Goal: Navigation & Orientation: Find specific page/section

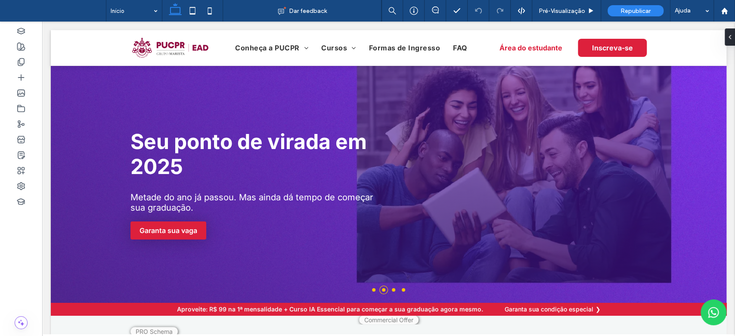
drag, startPoint x: 728, startPoint y: 184, endPoint x: 314, endPoint y: 38, distance: 439.5
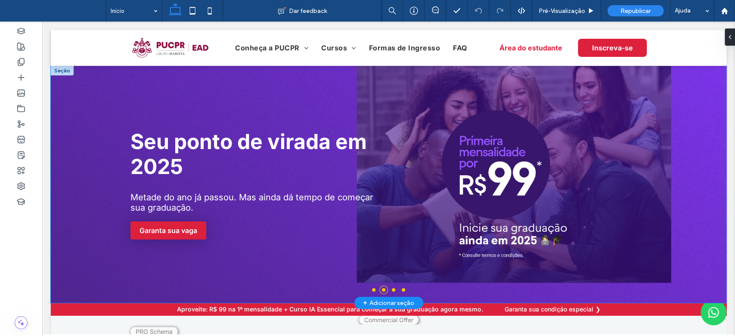
click at [76, 100] on div at bounding box center [389, 184] width 676 height 237
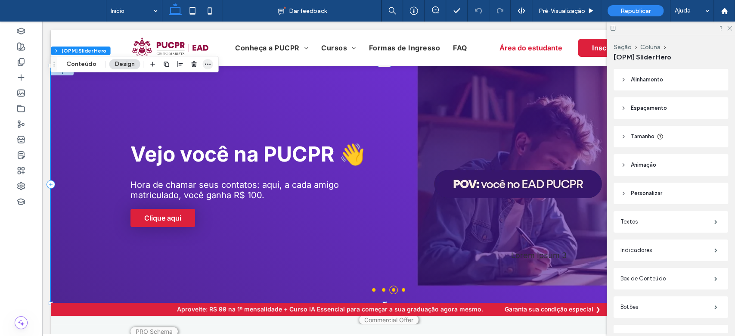
click at [207, 67] on icon "button" at bounding box center [208, 64] width 7 height 7
click at [728, 28] on icon at bounding box center [729, 28] width 6 height 6
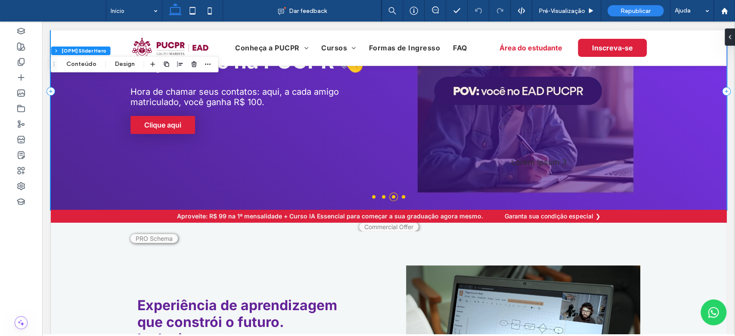
scroll to position [66, 0]
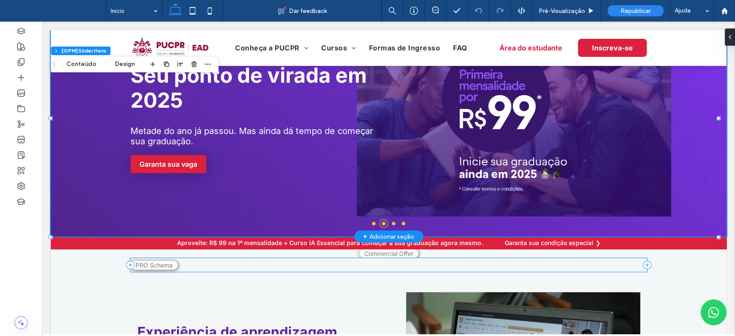
click at [372, 233] on div "+ Adicionar seção" at bounding box center [388, 236] width 51 height 9
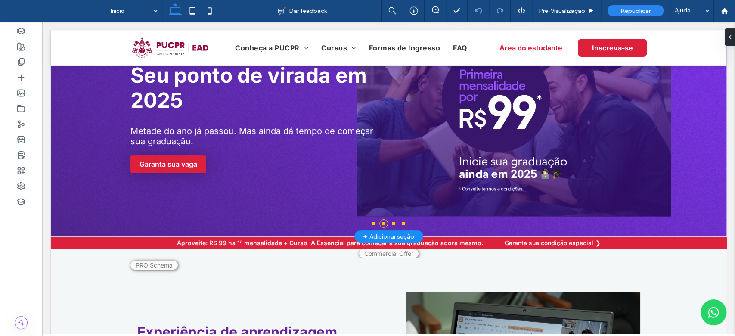
click at [375, 239] on div "+ Adicionar seção" at bounding box center [388, 236] width 51 height 9
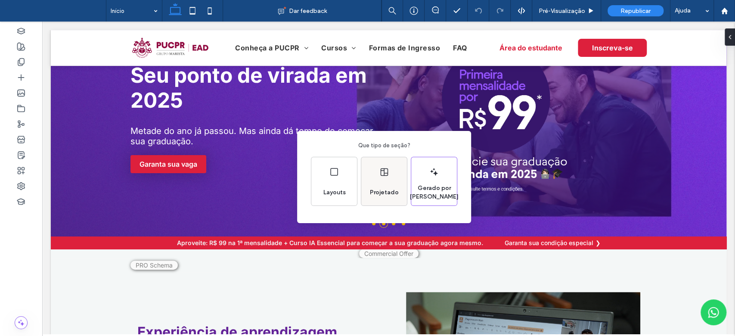
click at [373, 192] on span "Projetado" at bounding box center [384, 192] width 36 height 9
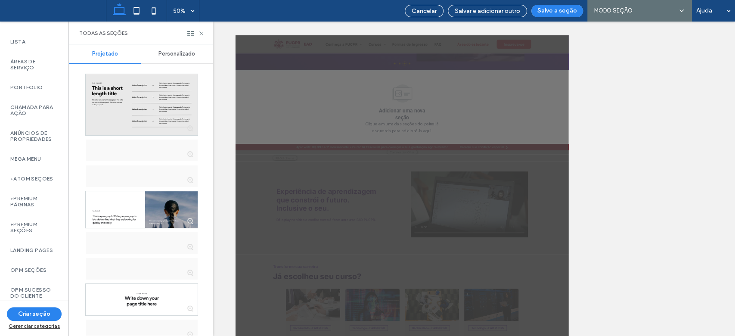
scroll to position [225, 0]
click at [42, 176] on label "+Atom Seções" at bounding box center [34, 179] width 48 height 6
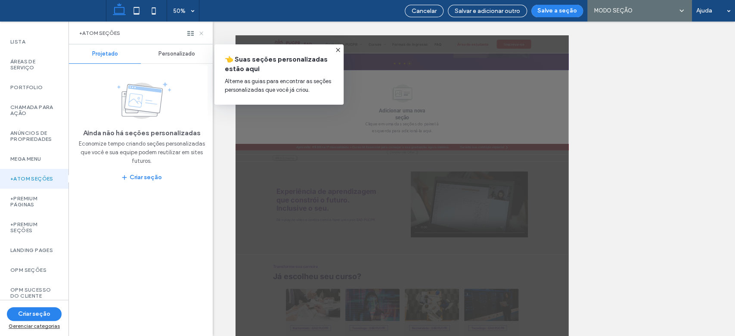
click at [202, 32] on use at bounding box center [200, 32] width 3 height 3
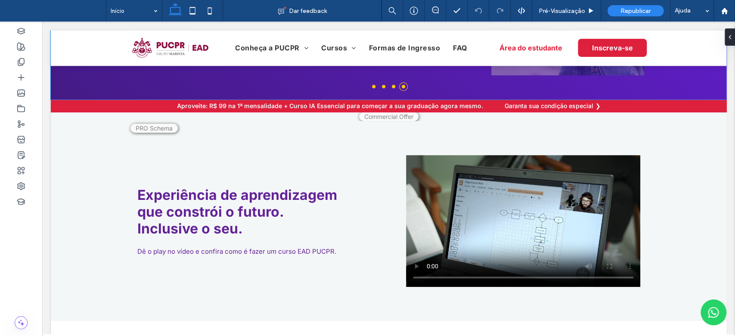
scroll to position [212, 0]
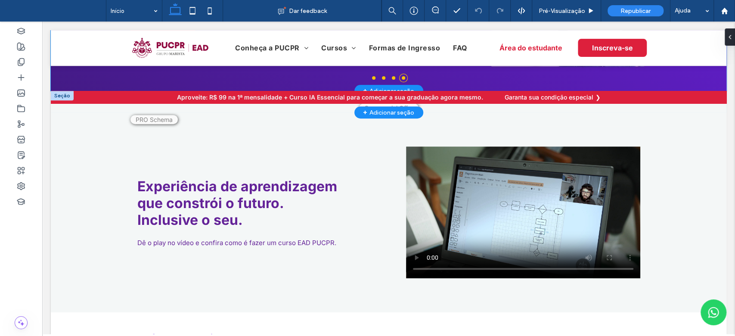
click at [366, 118] on div "+ Adicionar seção" at bounding box center [388, 112] width 69 height 12
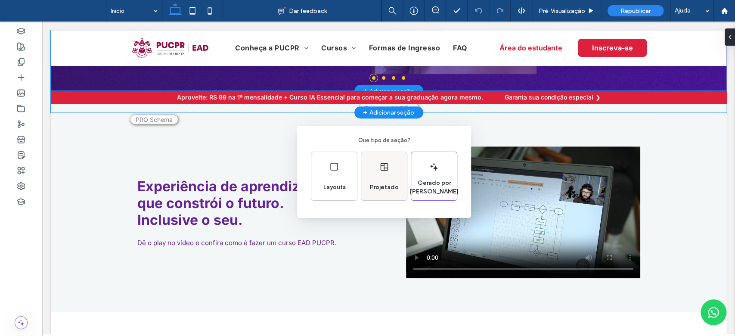
click at [382, 167] on icon at bounding box center [384, 166] width 10 height 10
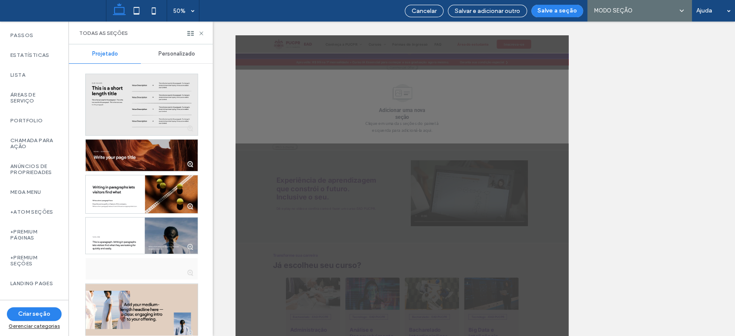
scroll to position [225, 0]
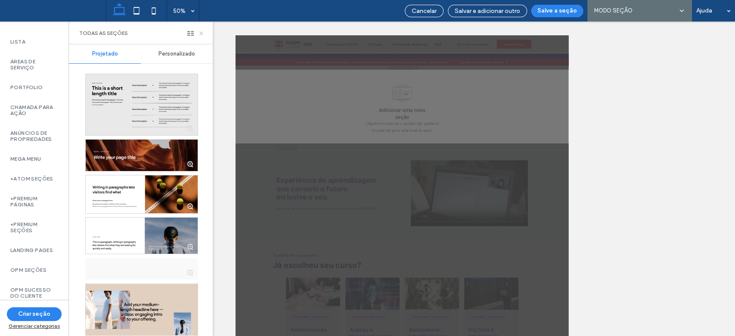
click at [203, 33] on icon at bounding box center [201, 33] width 6 height 6
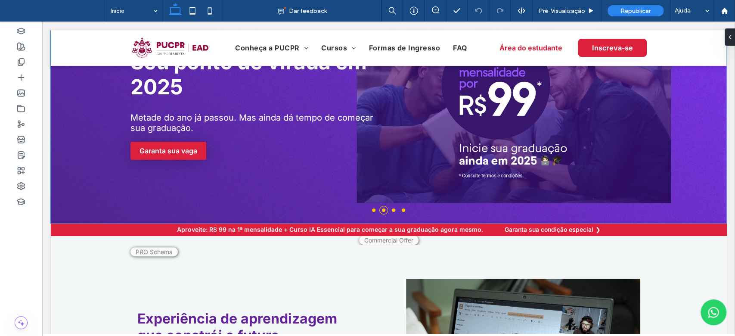
scroll to position [0, 0]
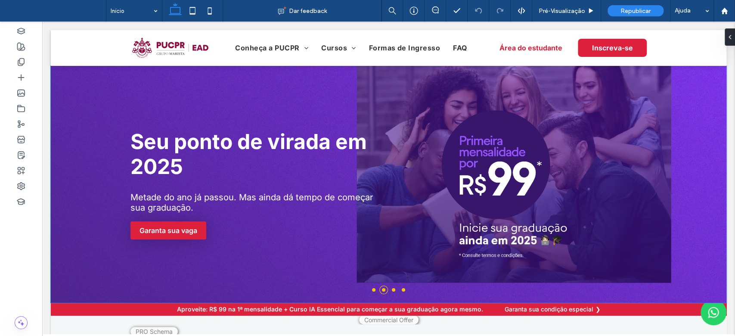
drag, startPoint x: 731, startPoint y: 96, endPoint x: 669, endPoint y: 24, distance: 95.5
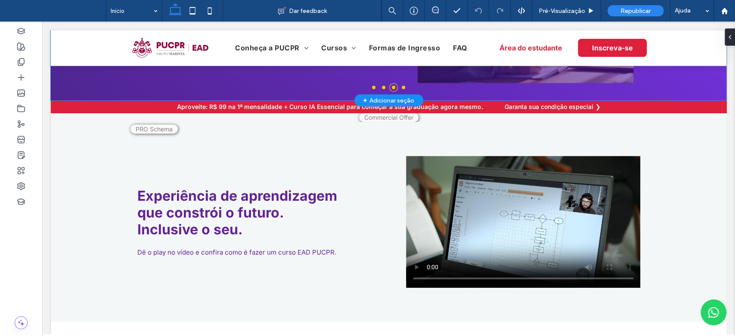
scroll to position [197, 0]
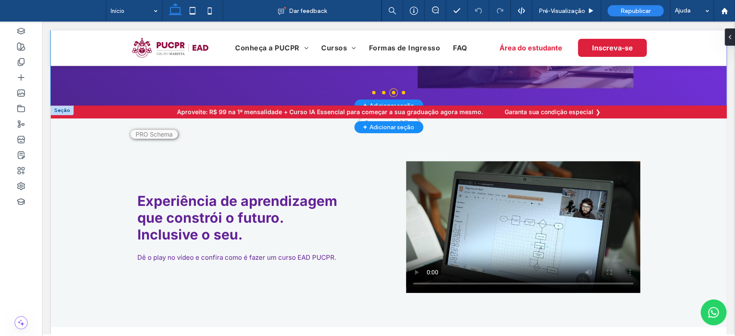
click at [384, 124] on div "+ Adicionar seção" at bounding box center [388, 126] width 51 height 9
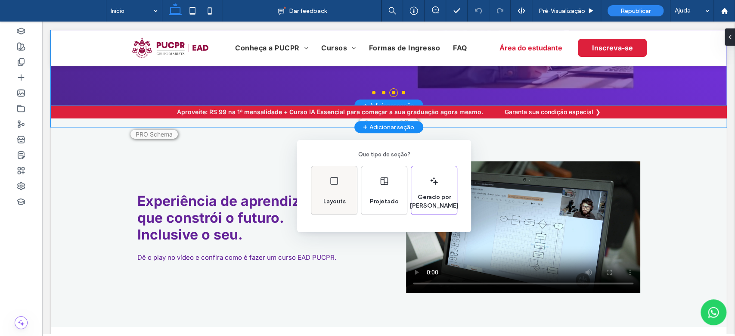
click at [340, 177] on div "Layouts" at bounding box center [334, 190] width 46 height 48
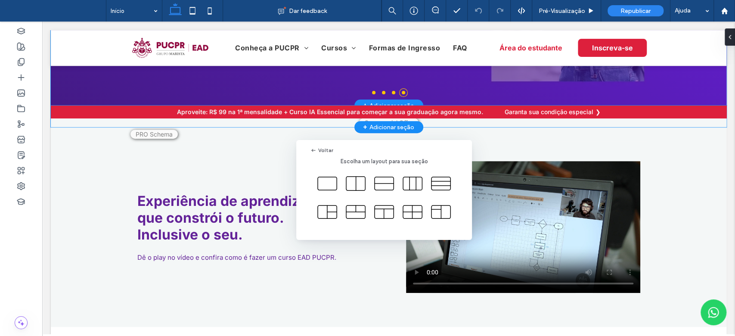
click at [379, 129] on div "Voltar Escolha um layout para sua seção" at bounding box center [367, 189] width 735 height 378
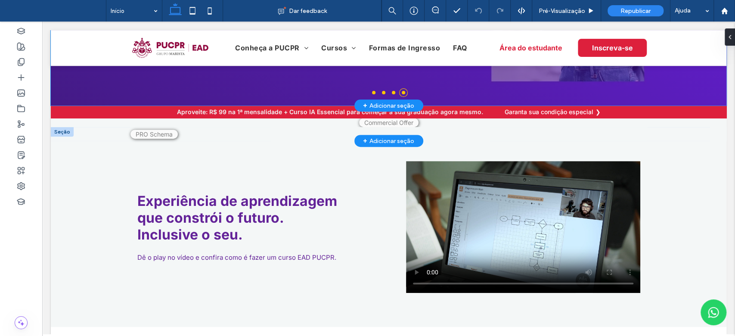
click at [375, 141] on div "+ Adicionar seção" at bounding box center [388, 140] width 51 height 9
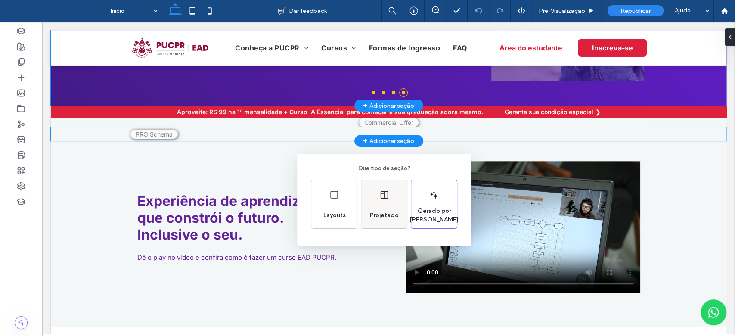
click at [369, 196] on div "Projetado" at bounding box center [384, 204] width 46 height 48
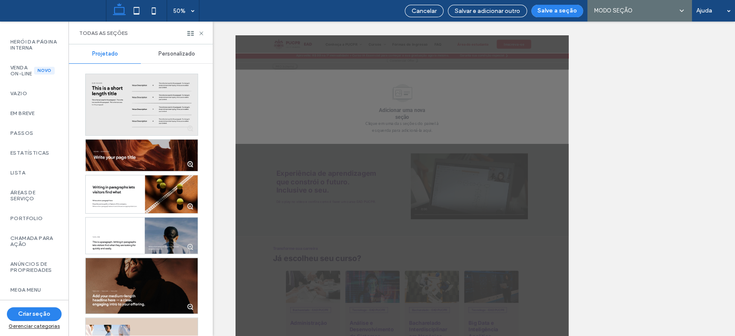
scroll to position [131, 0]
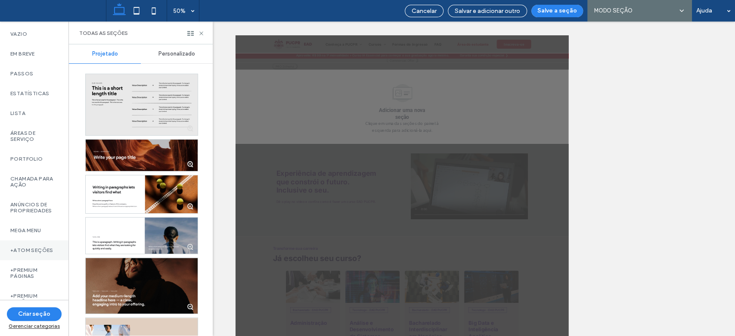
click at [31, 253] on label "+Atom Seções" at bounding box center [34, 250] width 48 height 6
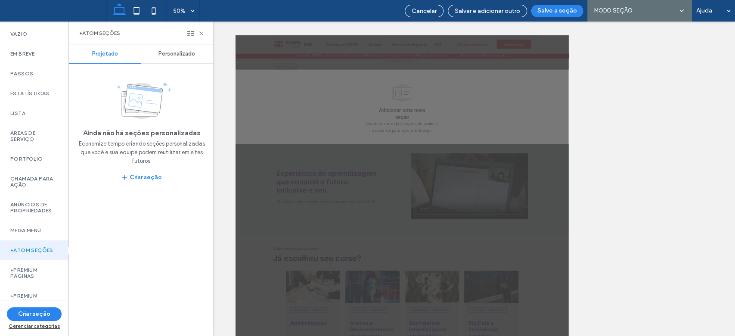
click at [165, 60] on div "Personalizado" at bounding box center [177, 53] width 72 height 19
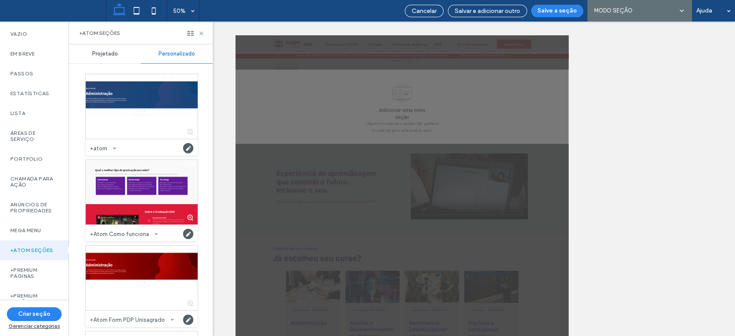
click at [210, 96] on div "Projetado Personalizado Público +atom Categoria: +Atom Seções Criado por: apire…" at bounding box center [141, 189] width 144 height 291
drag, startPoint x: 211, startPoint y: 96, endPoint x: 211, endPoint y: 102, distance: 5.6
click at [211, 102] on div "Projetado Personalizado Público +atom Categoria: +Atom Seções Criado por: apire…" at bounding box center [141, 189] width 144 height 291
click at [210, 131] on div "Projetado Personalizado Público +atom Categoria: +Atom Seções Criado por: apire…" at bounding box center [141, 189] width 144 height 291
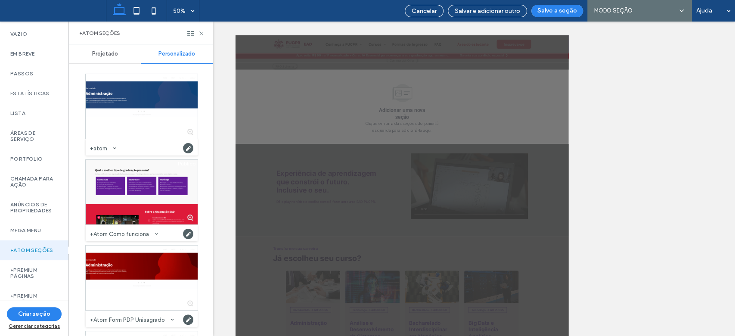
click at [209, 112] on div "Projetado Personalizado Público +atom Categoria: +Atom Seções Criado por: apire…" at bounding box center [141, 189] width 144 height 291
drag, startPoint x: 211, startPoint y: 98, endPoint x: 211, endPoint y: 154, distance: 56.0
click at [213, 126] on div "Comece com a IA Todas as seções Herói Herói da página interna Venda on-line Nov…" at bounding box center [367, 179] width 735 height 314
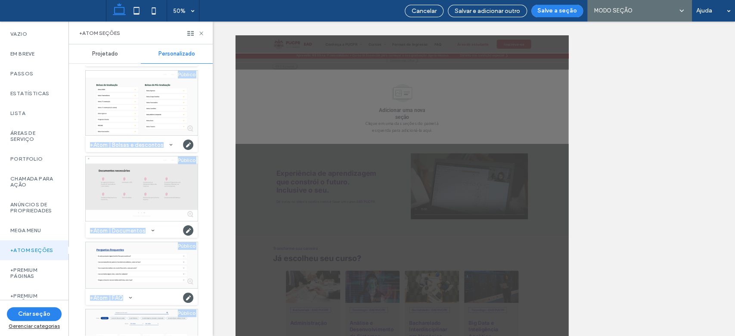
scroll to position [259, 0]
click at [216, 163] on div at bounding box center [402, 179] width 666 height 314
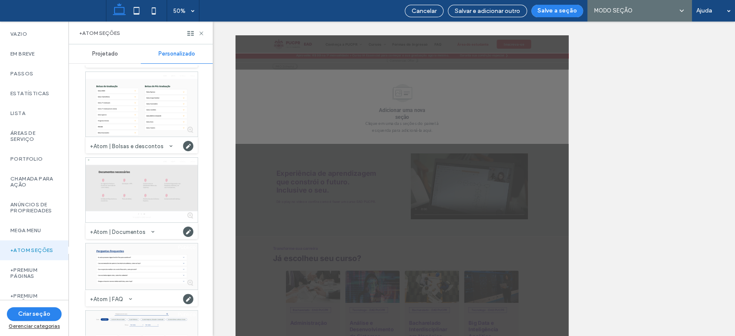
scroll to position [23, 0]
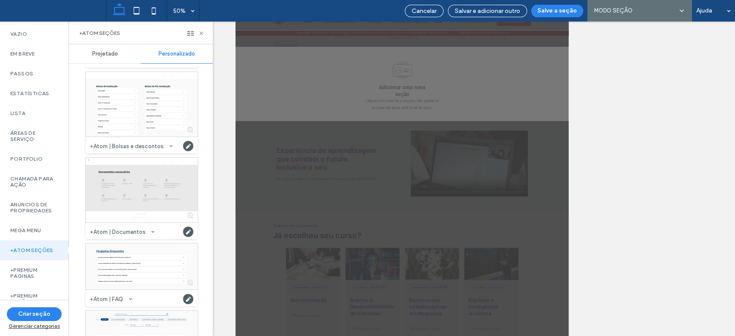
click at [209, 163] on div "Projetado Personalizado Público +atom Categoria: +Atom Seções Criado por: apire…" at bounding box center [141, 189] width 144 height 291
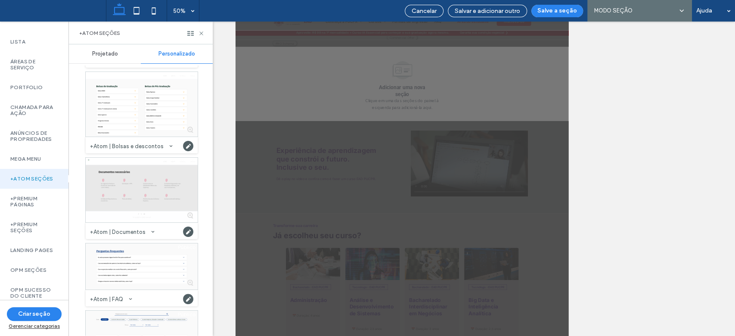
scroll to position [5100, 0]
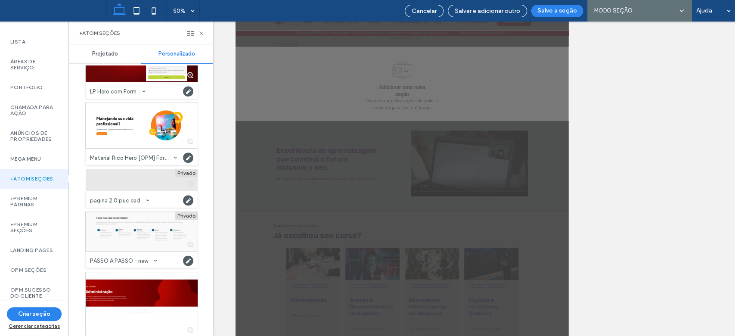
click at [131, 187] on div at bounding box center [142, 180] width 112 height 22
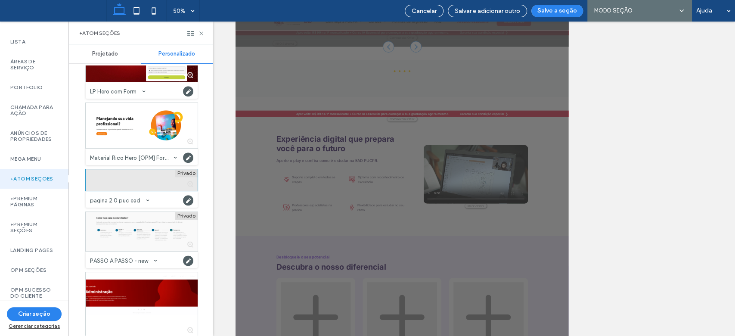
scroll to position [0, 0]
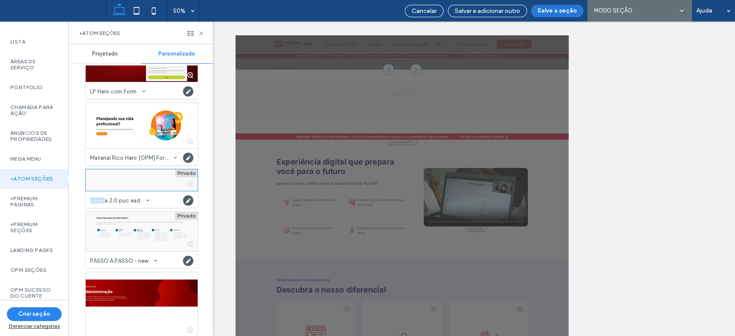
click at [560, 13] on button "Salve a seção" at bounding box center [557, 11] width 52 height 12
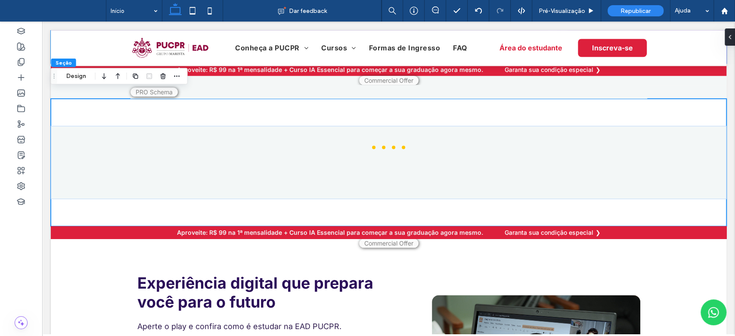
scroll to position [485, 0]
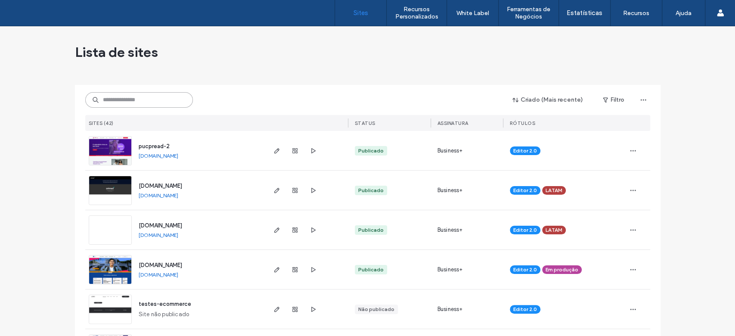
click at [156, 102] on input at bounding box center [139, 99] width 108 height 15
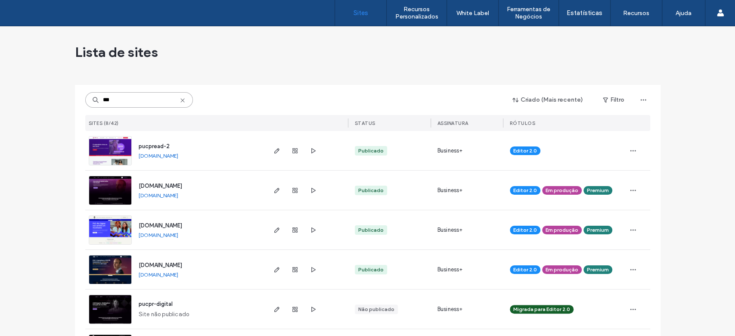
type input "***"
drag, startPoint x: 734, startPoint y: 180, endPoint x: 731, endPoint y: 221, distance: 41.0
click at [731, 221] on html ".wqwq-1{fill:#231f20;} .cls-1q, .cls-2q { fill-rule: evenodd; } .cls-2q { fill:…" at bounding box center [367, 168] width 735 height 336
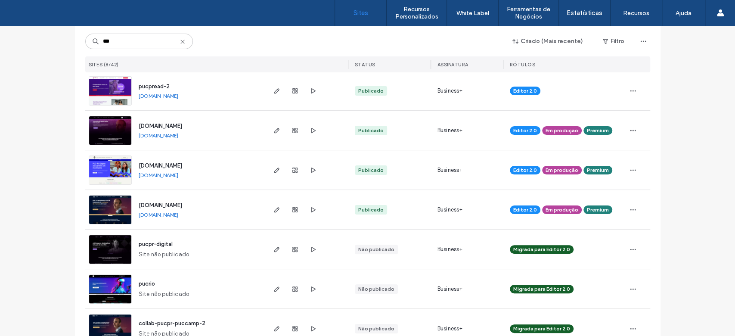
scroll to position [122, 0]
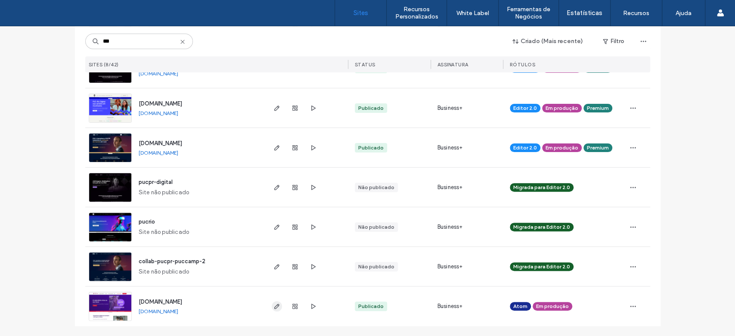
click at [274, 305] on icon "button" at bounding box center [276, 306] width 7 height 7
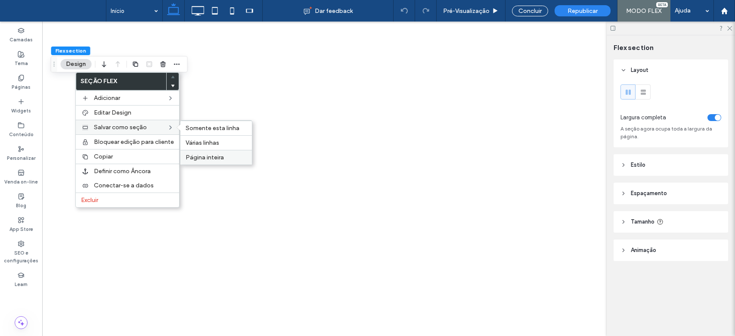
click at [213, 160] on span "Página inteira" at bounding box center [205, 157] width 38 height 7
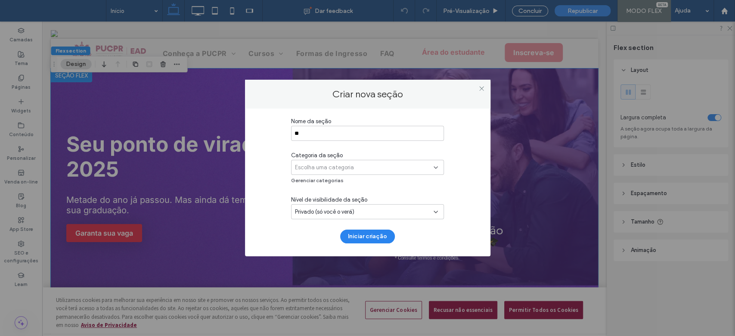
type input "*"
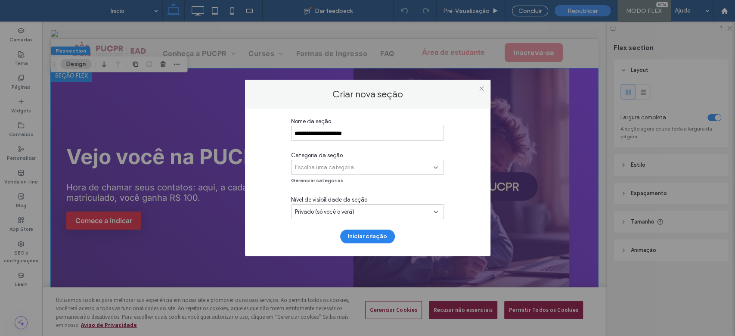
type input "**********"
click at [304, 172] on div "Escolha uma categoria" at bounding box center [367, 167] width 153 height 15
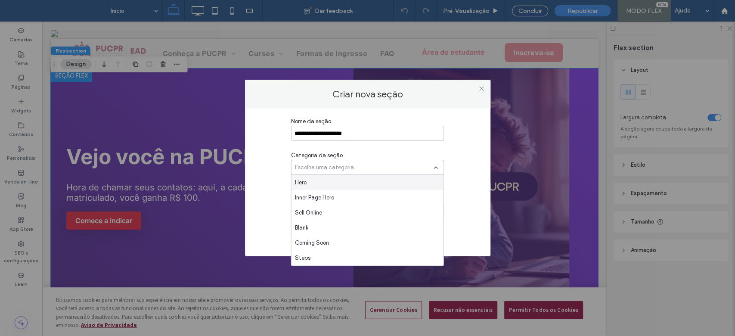
click at [311, 167] on span "Escolha uma categoria" at bounding box center [324, 167] width 59 height 9
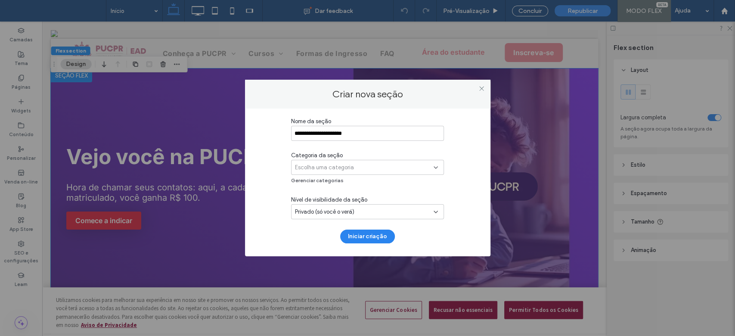
click at [311, 167] on span "Escolha uma categoria" at bounding box center [324, 167] width 59 height 9
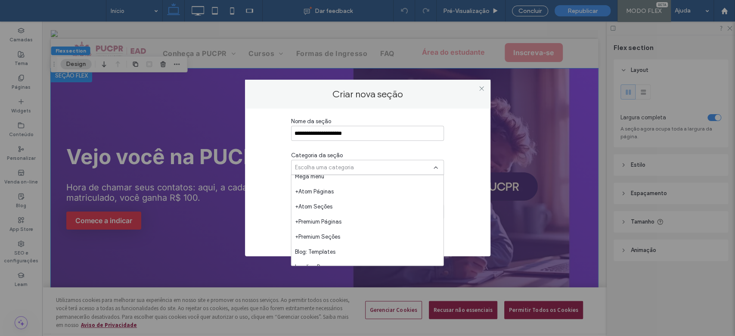
scroll to position [204, 0]
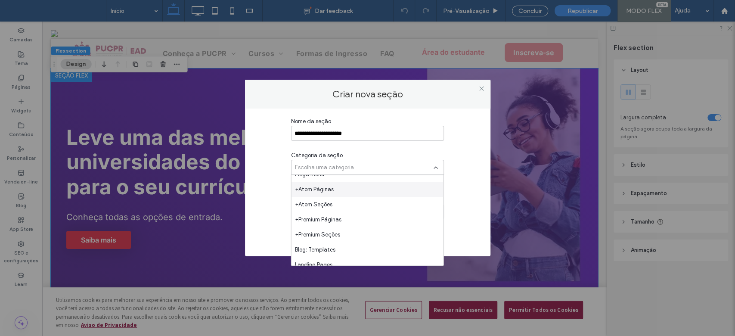
click at [397, 190] on div "+Atom Páginas" at bounding box center [367, 189] width 152 height 15
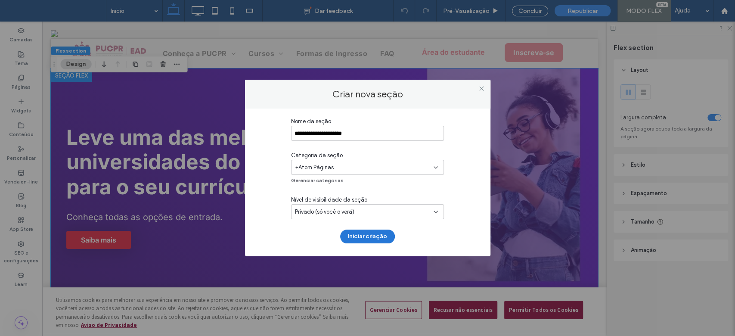
click at [376, 231] on button "Iniciar criação" at bounding box center [367, 236] width 55 height 14
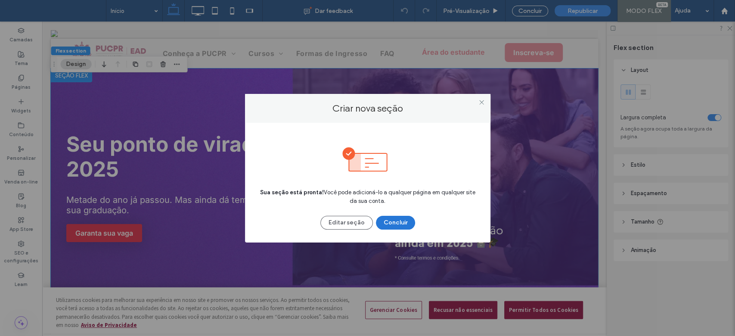
click at [384, 223] on button "Concluir" at bounding box center [395, 223] width 39 height 14
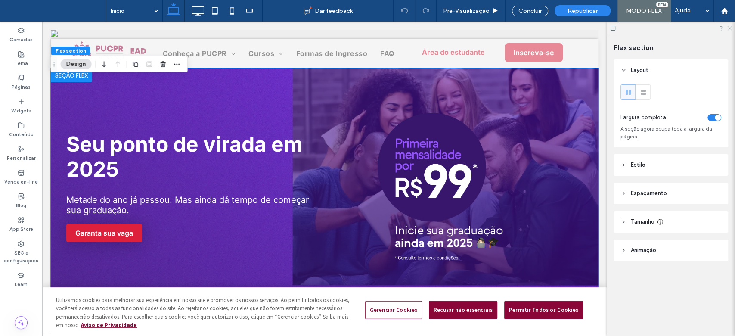
click at [730, 27] on icon at bounding box center [729, 28] width 6 height 6
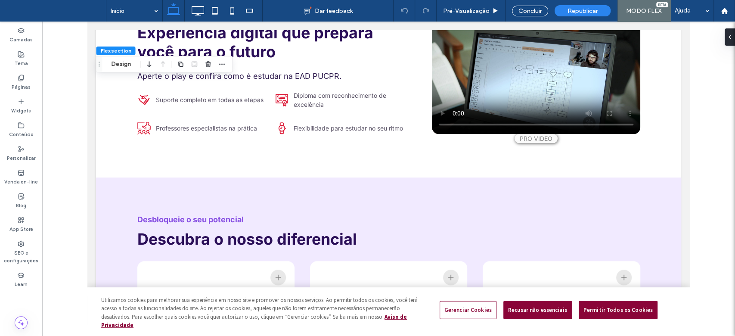
scroll to position [265, 0]
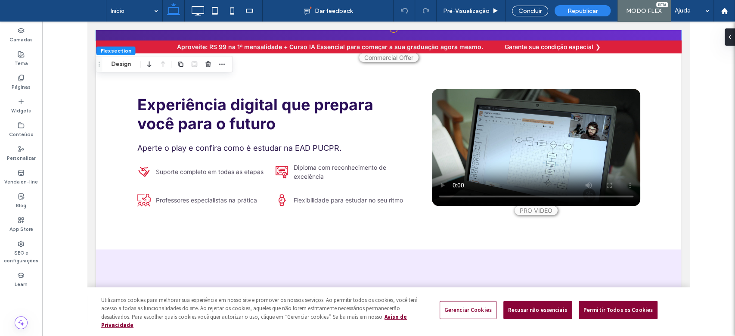
drag, startPoint x: 682, startPoint y: 46, endPoint x: 778, endPoint y: 98, distance: 108.9
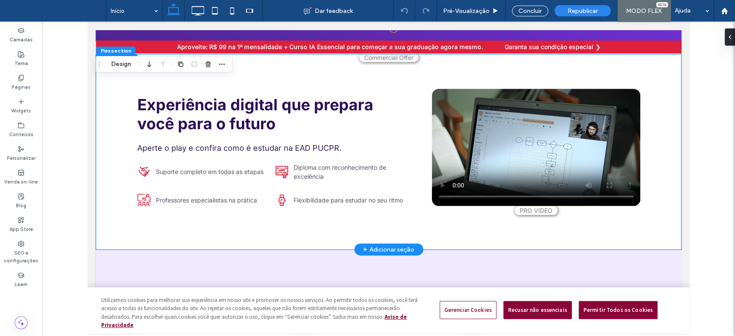
click at [104, 123] on div "Experiência digital que prepara você para o futuro Aperte o play e confira como…" at bounding box center [388, 151] width 585 height 195
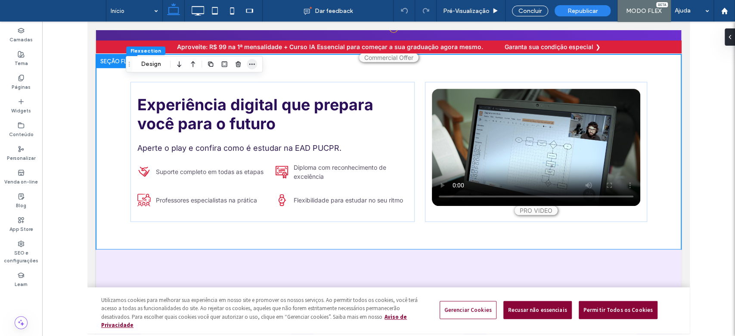
click at [251, 65] on icon "button" at bounding box center [251, 64] width 7 height 7
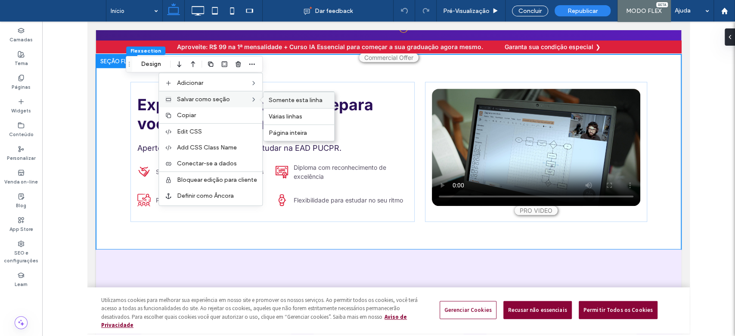
click at [301, 105] on div "Somente esta linha" at bounding box center [298, 100] width 71 height 16
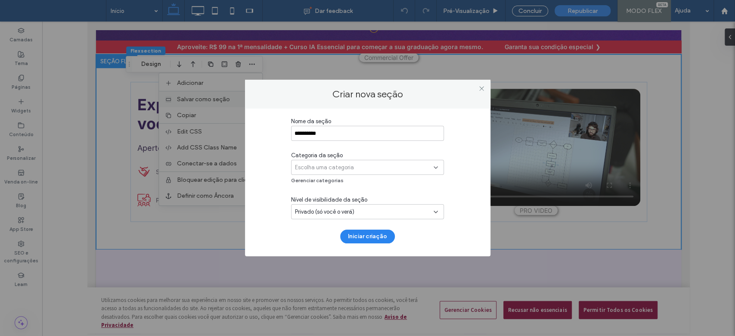
type input "*********"
click at [317, 172] on div "Escolha uma categoria" at bounding box center [367, 167] width 153 height 15
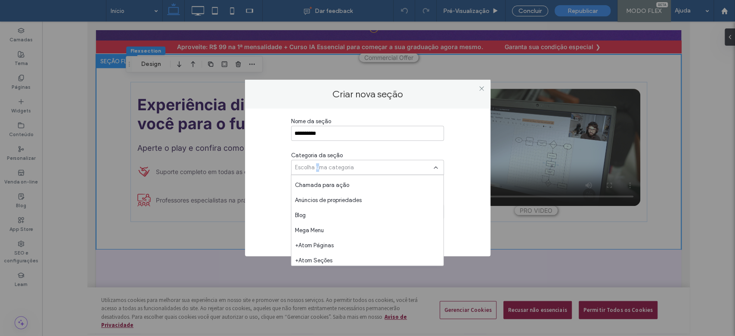
scroll to position [162, 0]
click at [388, 251] on div "+Atom Seções" at bounding box center [367, 246] width 152 height 15
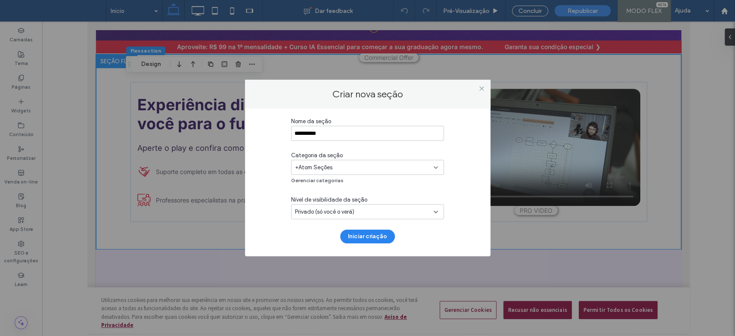
click at [376, 236] on button "Iniciar criação" at bounding box center [367, 236] width 55 height 14
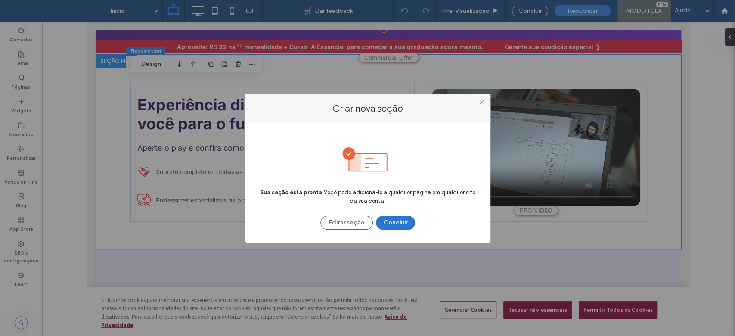
click at [390, 224] on button "Concluir" at bounding box center [395, 223] width 39 height 14
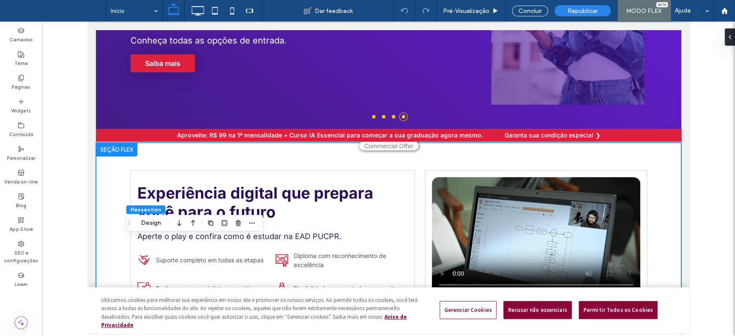
scroll to position [203, 0]
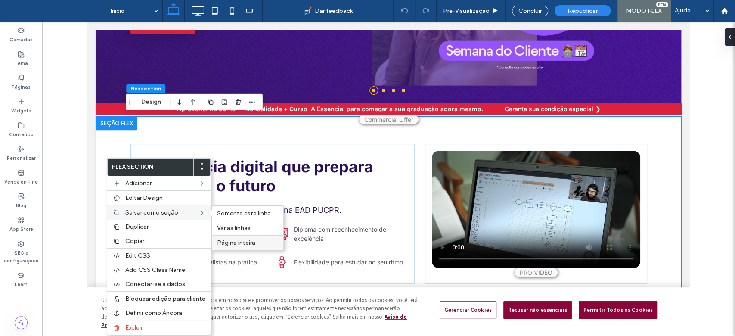
click at [255, 238] on div "Página inteira" at bounding box center [247, 242] width 71 height 15
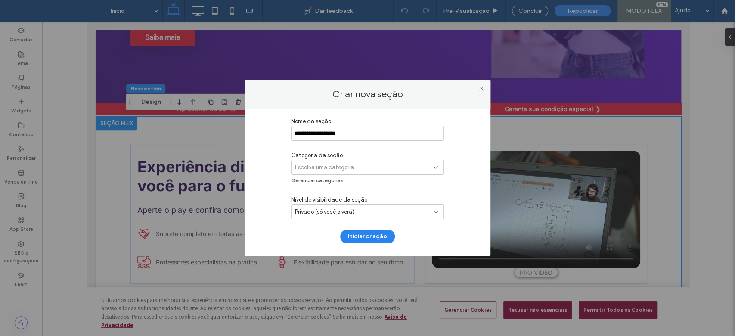
type input "**********"
click at [371, 172] on div "Escolha uma categoria" at bounding box center [367, 167] width 153 height 15
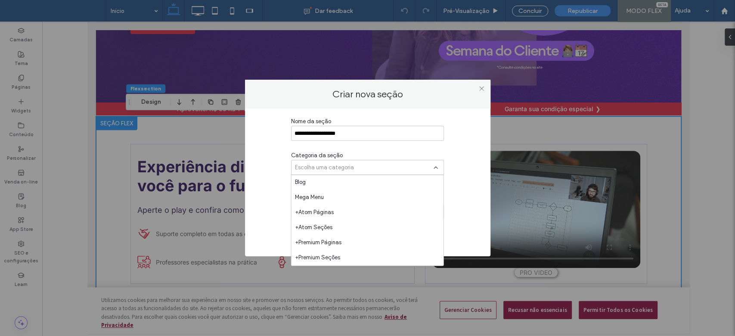
scroll to position [183, 0]
click at [403, 221] on div "+Atom Seções" at bounding box center [367, 224] width 152 height 15
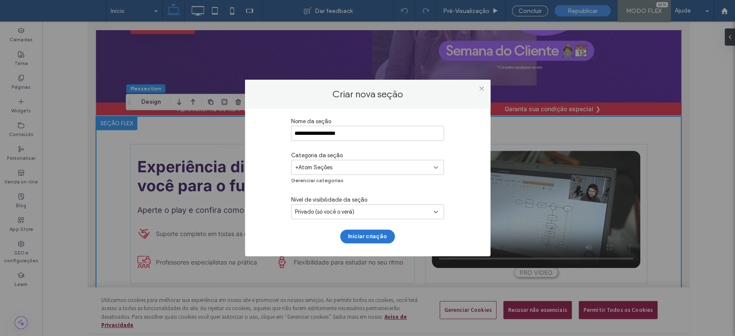
click at [376, 236] on button "Iniciar criação" at bounding box center [367, 236] width 55 height 14
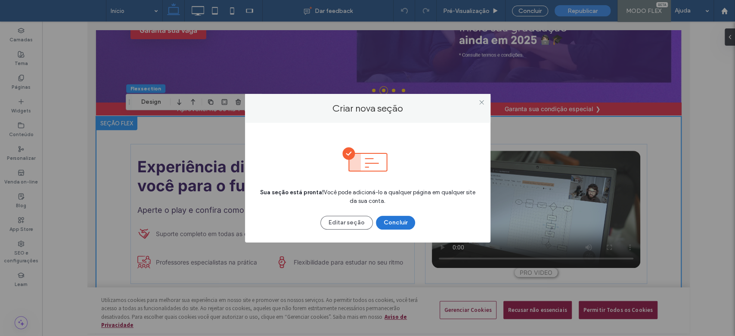
click at [402, 219] on button "Concluir" at bounding box center [395, 223] width 39 height 14
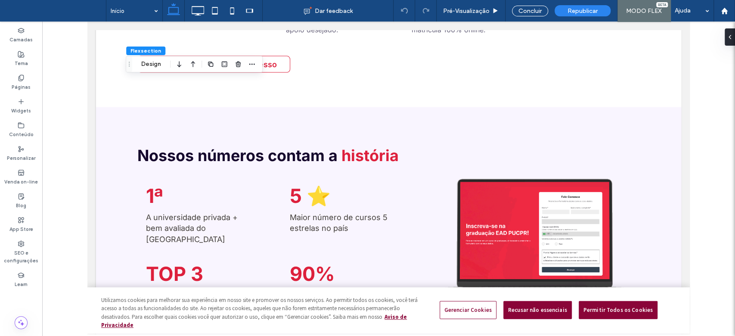
scroll to position [1282, 0]
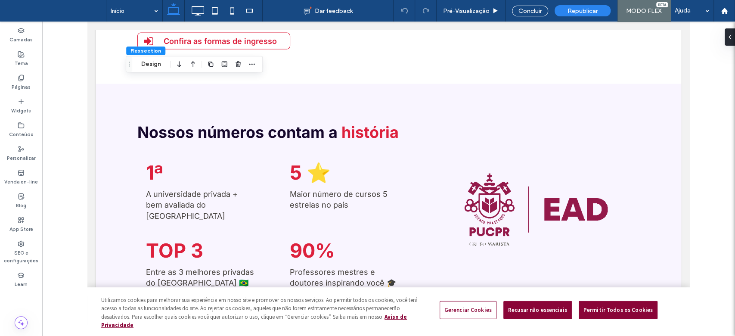
drag, startPoint x: 686, startPoint y: 195, endPoint x: 780, endPoint y: 212, distance: 95.3
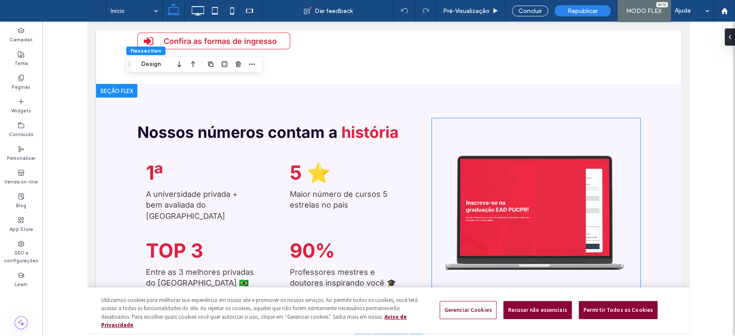
click at [546, 181] on img at bounding box center [536, 209] width 208 height 183
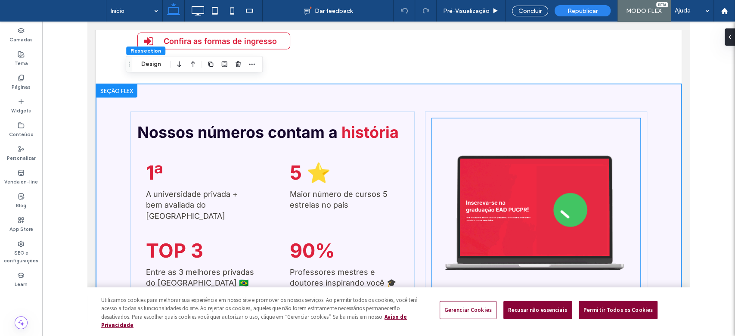
click at [510, 185] on img at bounding box center [536, 209] width 208 height 183
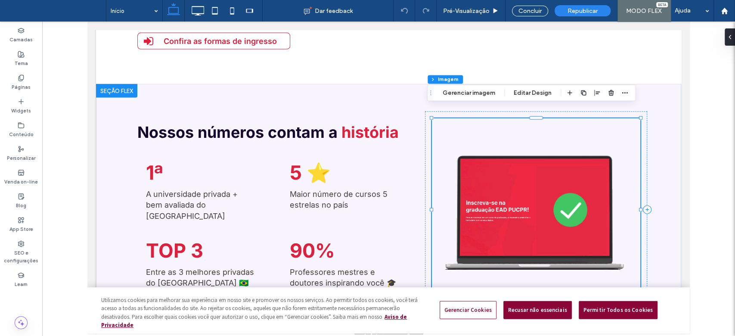
click at [501, 178] on img at bounding box center [536, 209] width 208 height 183
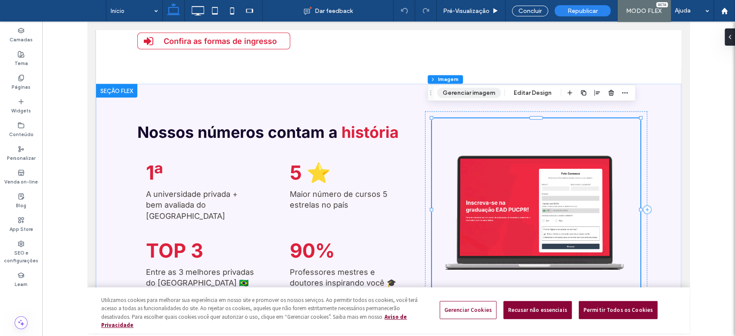
click at [473, 94] on button "Gerenciar imagem" at bounding box center [469, 92] width 64 height 10
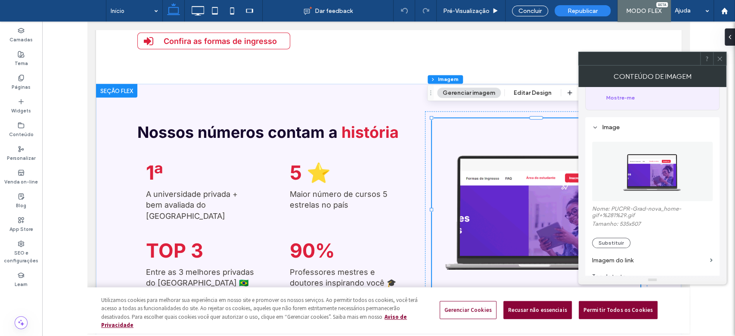
scroll to position [72, 0]
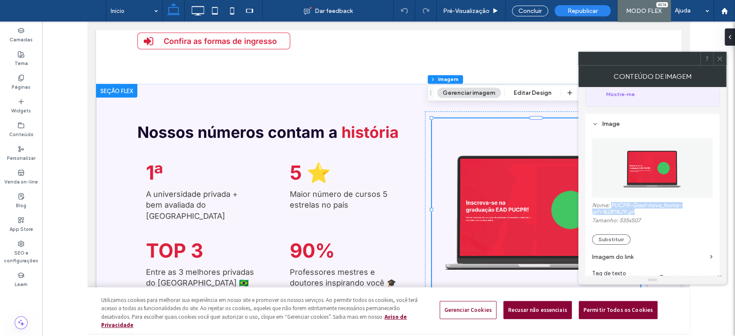
drag, startPoint x: 611, startPoint y: 194, endPoint x: 638, endPoint y: 205, distance: 28.9
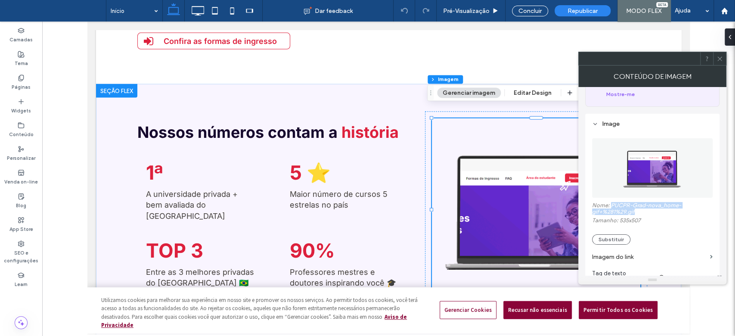
click at [638, 205] on label "Nome: PUCPR-Grad-nova_home-gif+%281%29.gif" at bounding box center [652, 209] width 121 height 15
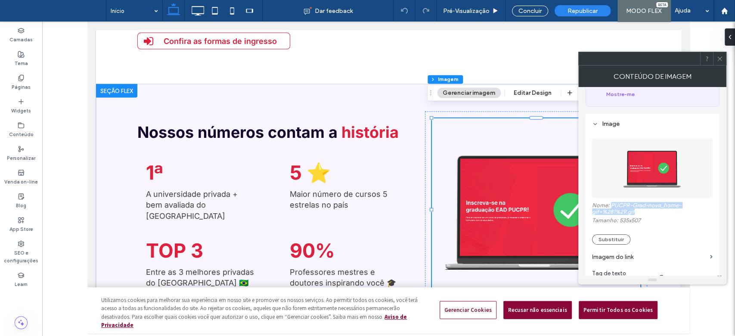
copy label "PUCPR-Grad-nova_home-gif+%281%29.gif"
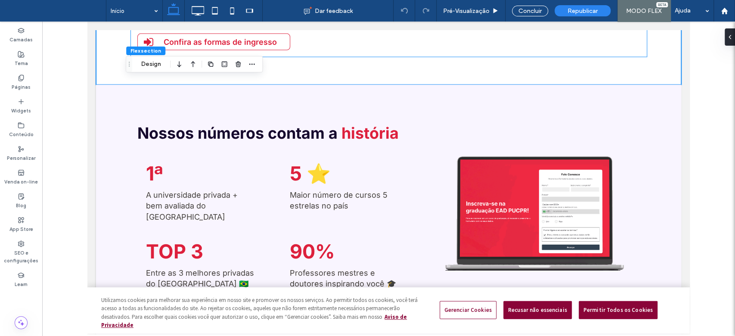
scroll to position [1127, 0]
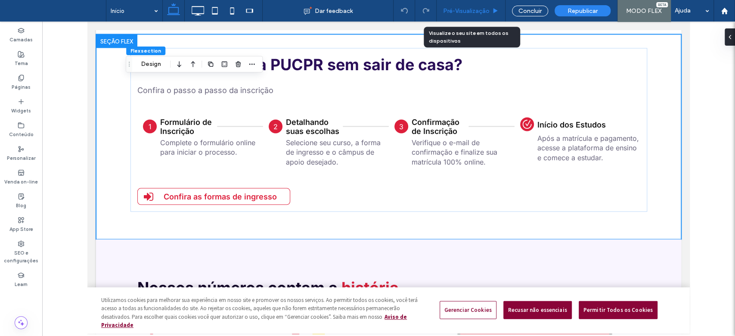
click at [489, 9] on span "Pré-Visualizaçāo" at bounding box center [466, 10] width 46 height 7
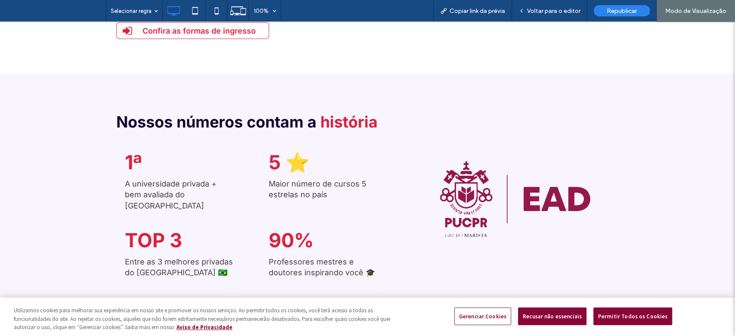
scroll to position [1287, 0]
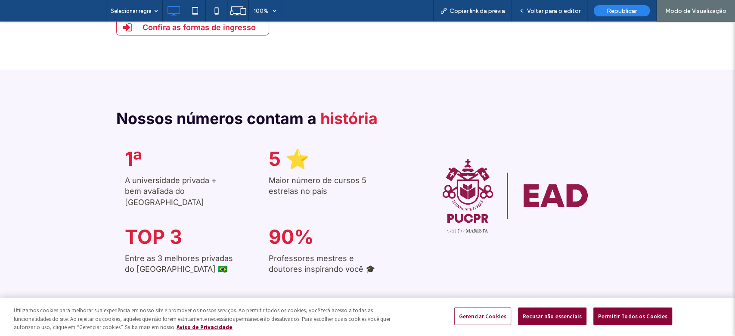
click at [724, 209] on div "Nossos números contam a história 1ª A universidade privada + bem avaliada do Pa…" at bounding box center [367, 195] width 735 height 251
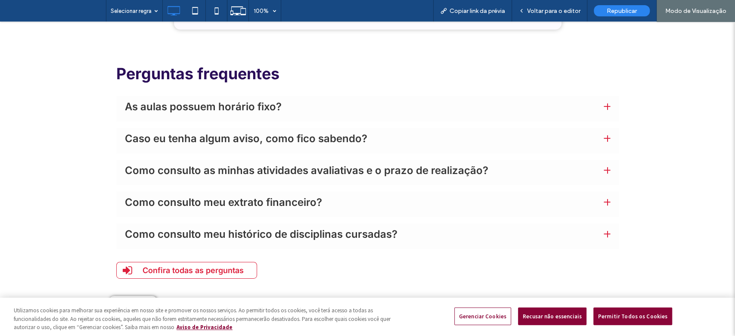
scroll to position [1834, 0]
click at [561, 13] on span "Voltar para o editor" at bounding box center [553, 10] width 53 height 7
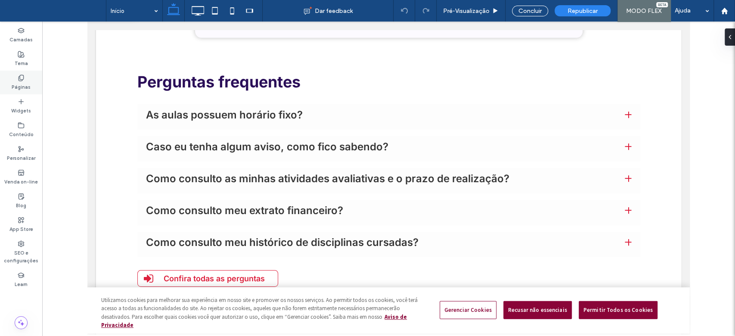
click at [20, 74] on div "Páginas" at bounding box center [21, 83] width 42 height 24
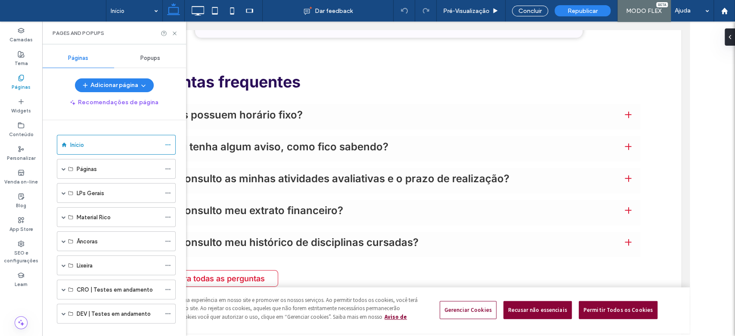
drag, startPoint x: 15, startPoint y: 85, endPoint x: 83, endPoint y: 118, distance: 74.9
click at [15, 85] on label "Páginas" at bounding box center [21, 85] width 19 height 9
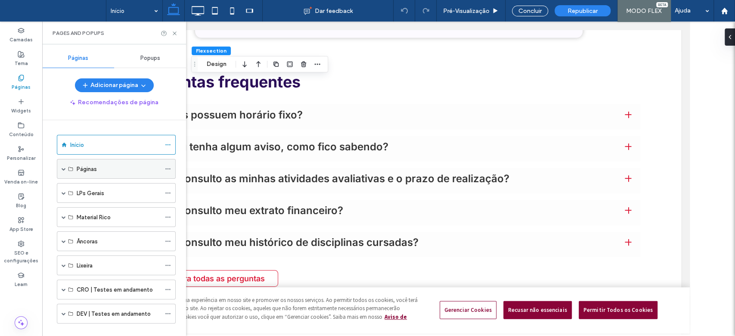
click at [63, 171] on span at bounding box center [64, 168] width 4 height 19
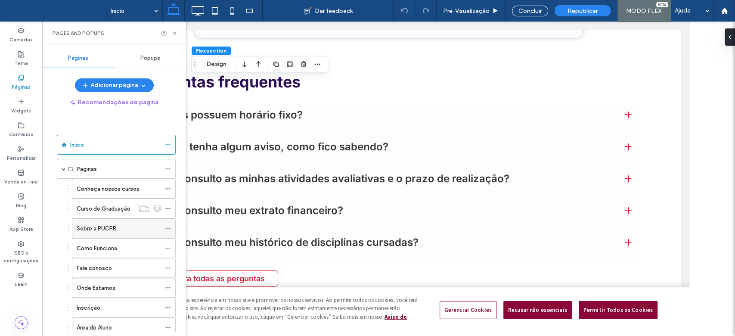
click at [100, 232] on label "Sobre a PUCPR" at bounding box center [97, 228] width 40 height 15
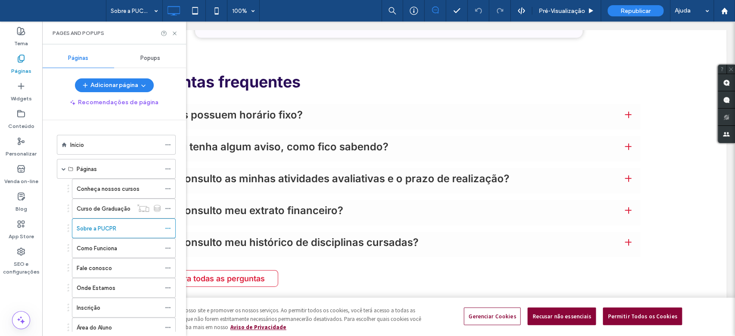
drag, startPoint x: 729, startPoint y: 50, endPoint x: 734, endPoint y: 53, distance: 5.9
click at [734, 70] on html ".wqwq-1{fill:#231f20;} .cls-1q, .cls-2q { fill-rule: evenodd; } .cls-2q { fill:…" at bounding box center [367, 168] width 735 height 336
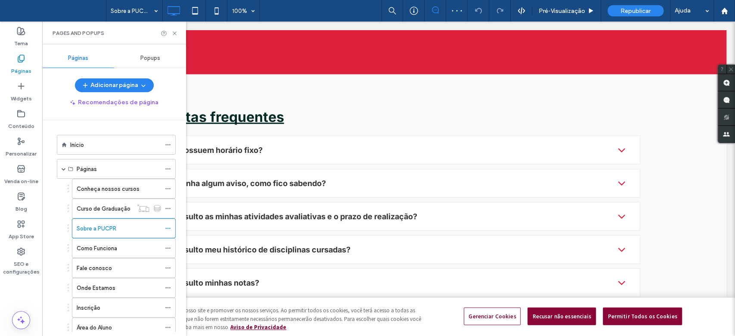
drag, startPoint x: 774, startPoint y: 72, endPoint x: 767, endPoint y: 232, distance: 160.8
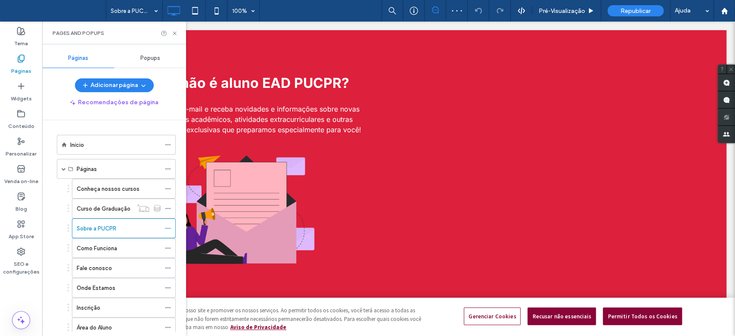
scroll to position [1102, 0]
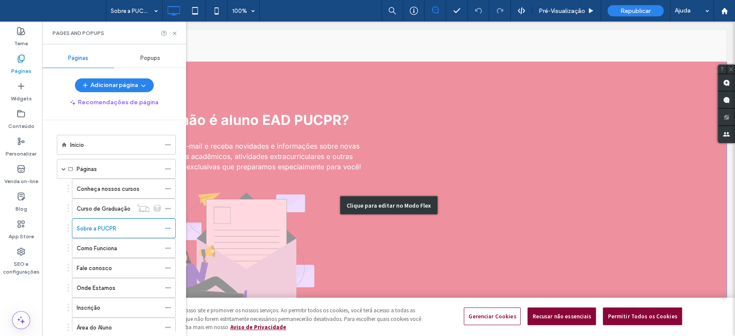
click at [493, 195] on div "Clique para editar no Modo Flex" at bounding box center [389, 205] width 676 height 287
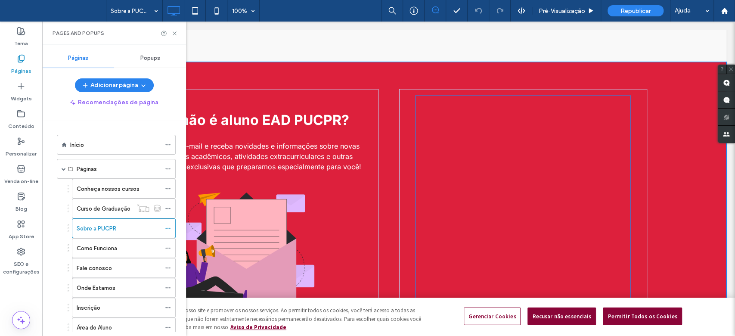
click at [493, 195] on div at bounding box center [522, 205] width 215 height 219
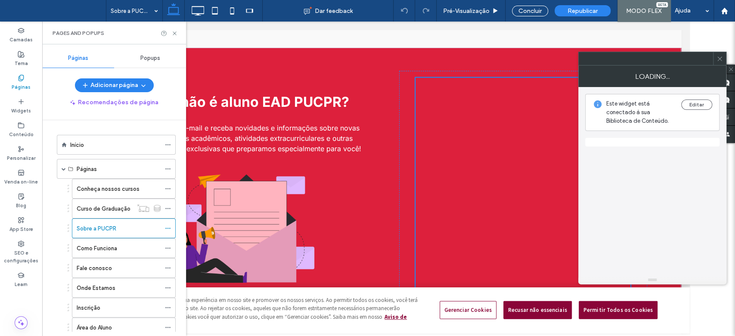
scroll to position [1088, 0]
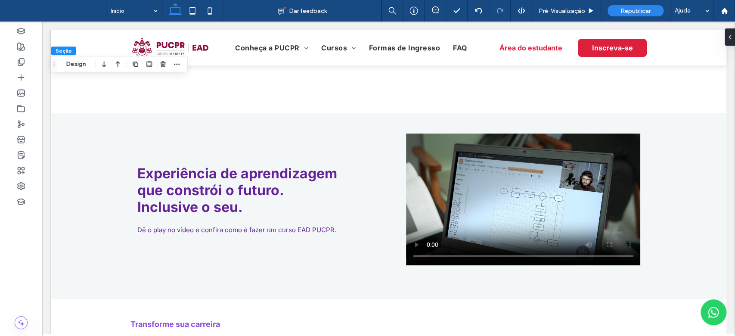
scroll to position [2296, 0]
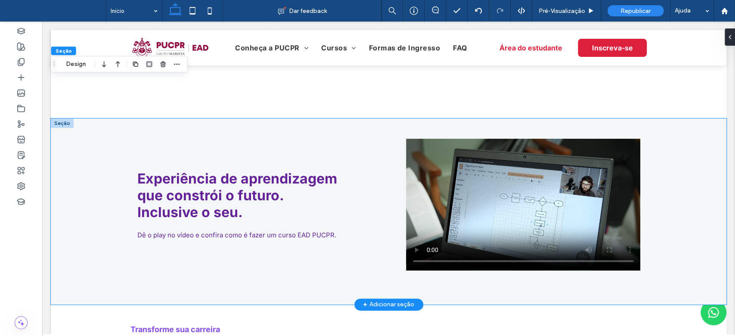
click at [88, 127] on div "Experiência de aprendizagem que constrói o futuro. Inclusive o seu. Dê o play n…" at bounding box center [389, 211] width 676 height 186
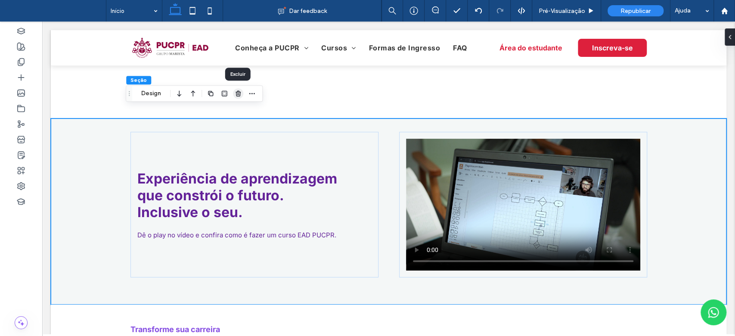
click at [239, 95] on icon "button" at bounding box center [238, 93] width 7 height 7
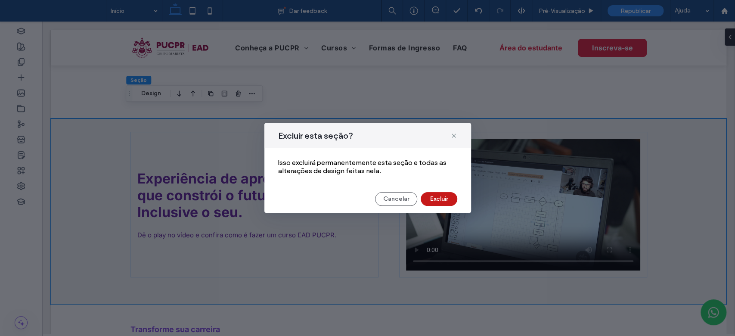
click at [428, 195] on button "Excluir" at bounding box center [439, 199] width 37 height 14
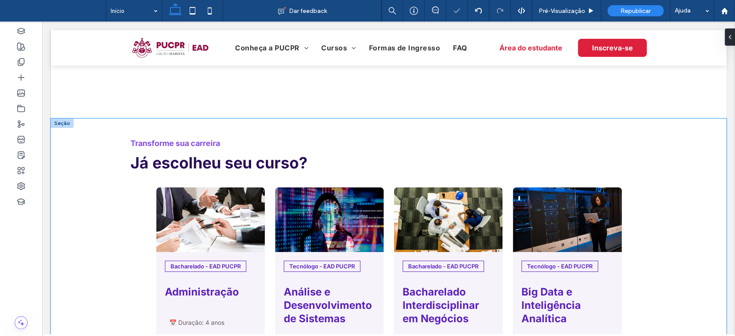
click at [85, 145] on div "Transforme sua carreira Já escolheu seu curso? Bacharelado - EAD PUCPR Administ…" at bounding box center [389, 282] width 676 height 328
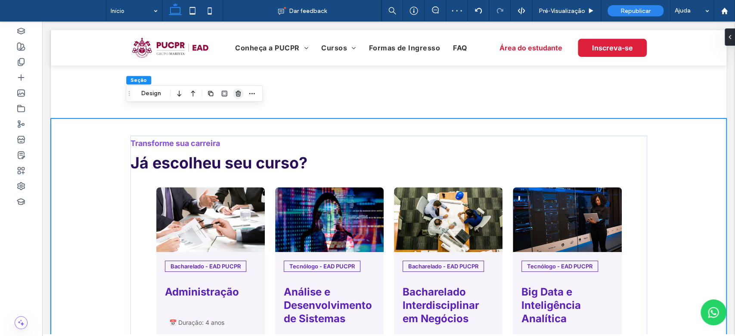
click at [241, 95] on icon "button" at bounding box center [238, 93] width 7 height 7
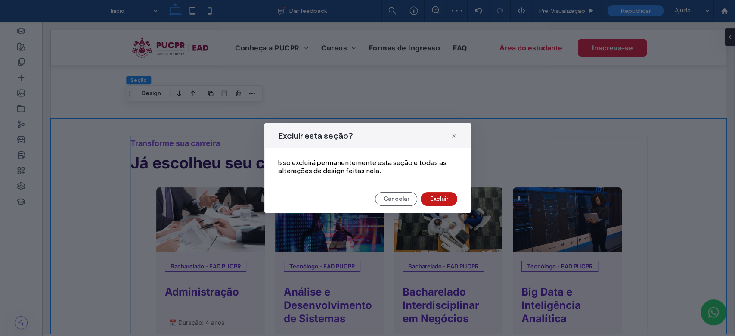
click at [430, 195] on button "Excluir" at bounding box center [439, 199] width 37 height 14
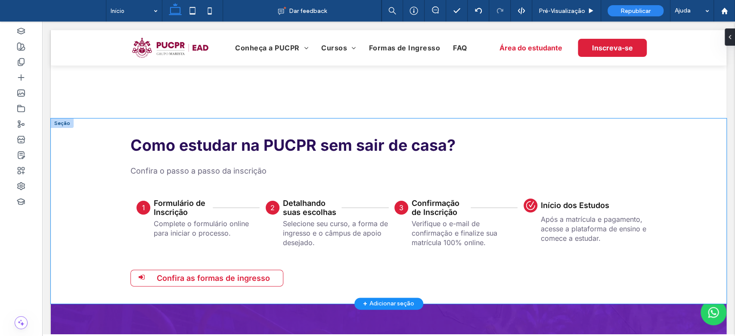
click at [100, 157] on div "Como estudar na PUCPR sem sair de casa? ﻿ Confira o passo a passo da inscrição …" at bounding box center [389, 210] width 676 height 185
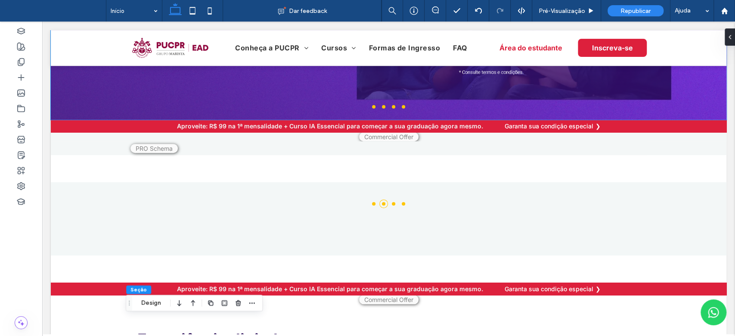
scroll to position [216, 0]
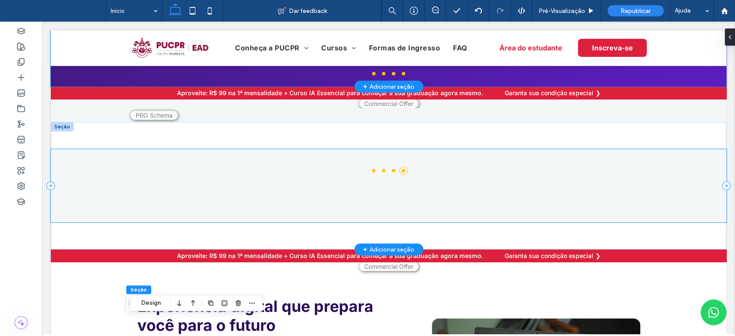
click at [133, 198] on div "O calendário virou ao seu favor. Avance na carreira por apenas R$ 99 na 1ª mens…" at bounding box center [389, 186] width 676 height 74
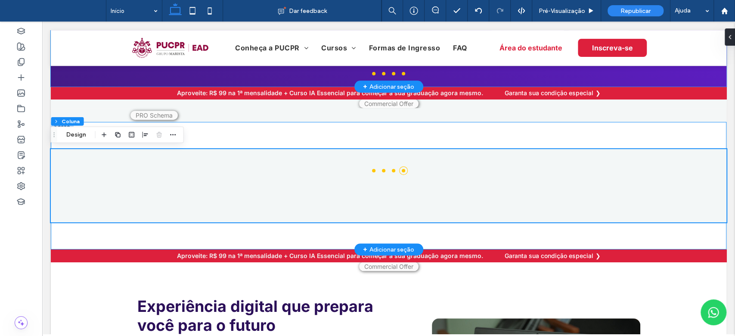
click at [80, 236] on div "O calendário virou ao seu favor. Avance na carreira por apenas R$ 99 na 1ª mens…" at bounding box center [389, 185] width 676 height 127
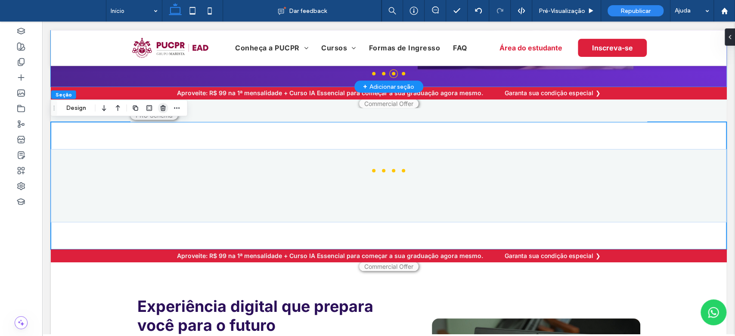
click at [164, 111] on icon "button" at bounding box center [163, 108] width 7 height 7
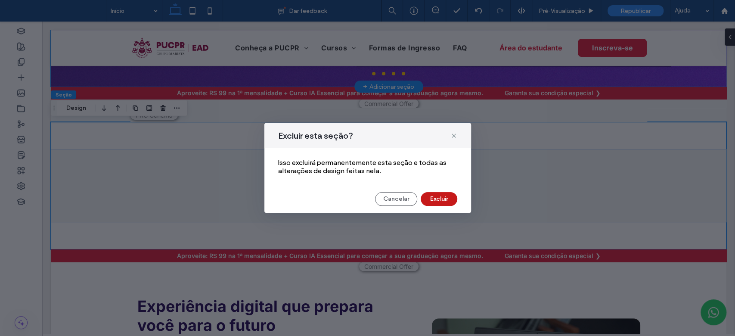
click at [435, 205] on button "Excluir" at bounding box center [439, 199] width 37 height 14
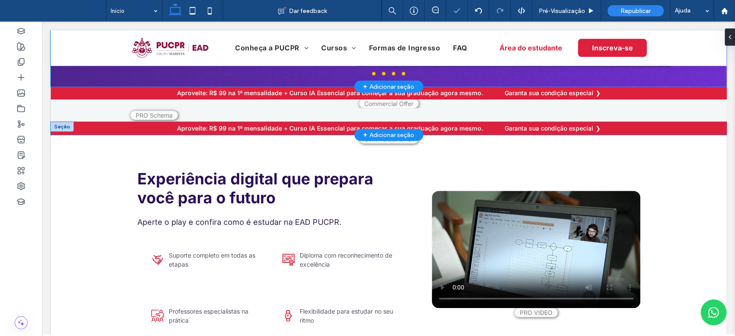
click at [92, 129] on div "Aproveite: R$ 99 na 1ª mensalidade + Curso IA Essencial para começar a sua grad…" at bounding box center [389, 128] width 676 height 12
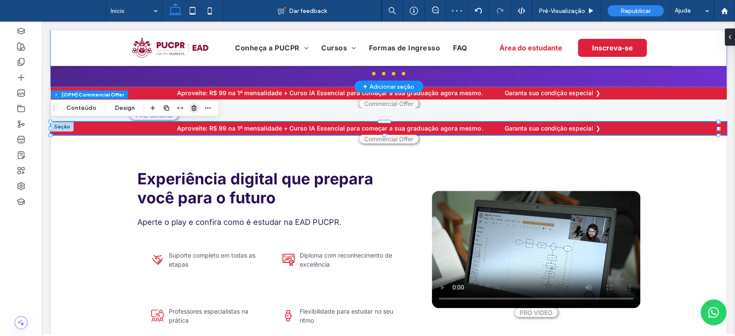
click at [192, 105] on icon "button" at bounding box center [194, 108] width 7 height 7
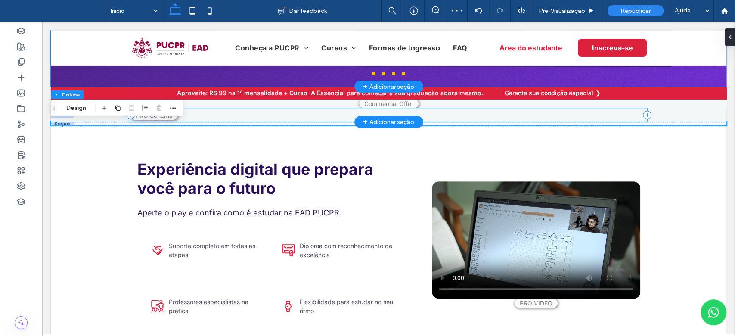
click at [328, 112] on div at bounding box center [388, 115] width 517 height 14
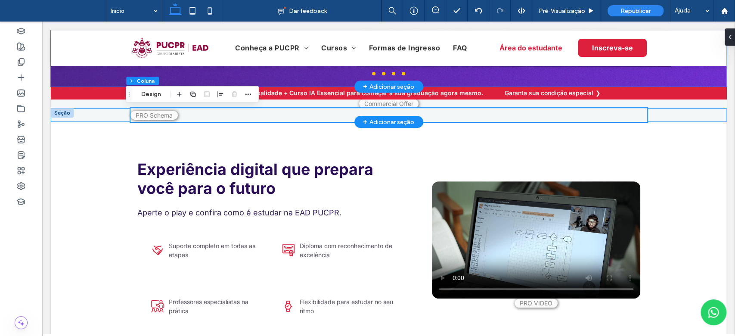
click at [114, 116] on div at bounding box center [389, 115] width 676 height 14
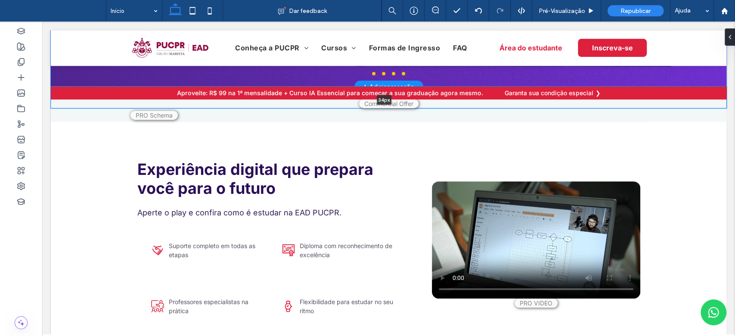
drag, startPoint x: 284, startPoint y: 109, endPoint x: 287, endPoint y: 102, distance: 7.9
click at [287, 102] on div "Aproveite: R$ 99 na 1ª mensalidade + Curso IA Essencial para começar a sua grad…" at bounding box center [389, 98] width 676 height 22
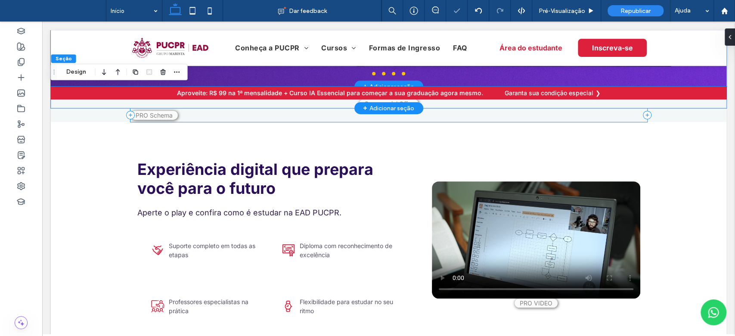
type input "**"
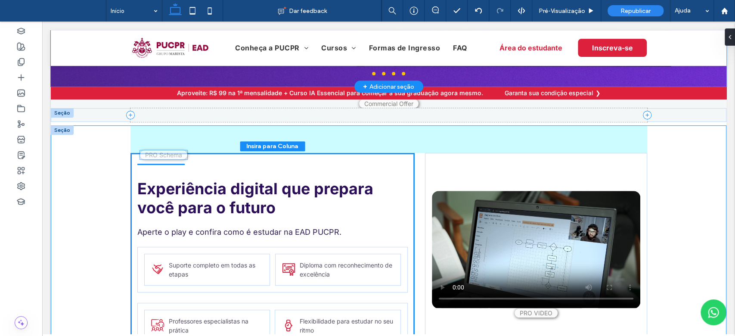
drag, startPoint x: 169, startPoint y: 114, endPoint x: 182, endPoint y: 156, distance: 44.1
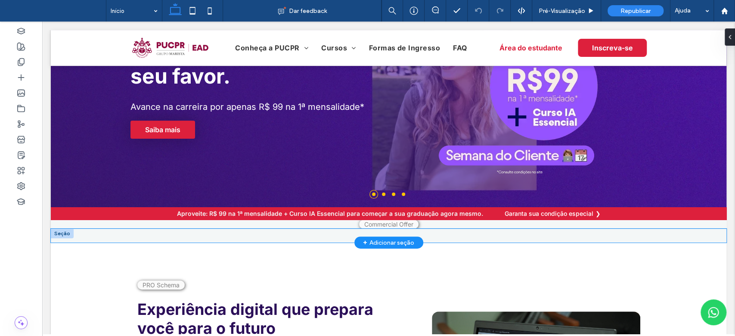
click at [106, 239] on div at bounding box center [389, 236] width 676 height 14
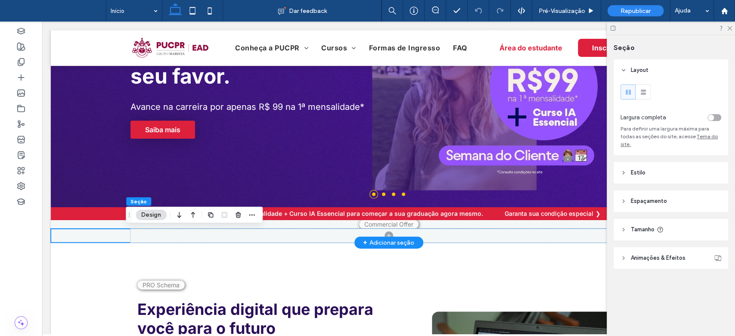
click at [106, 239] on div at bounding box center [389, 236] width 676 height 14
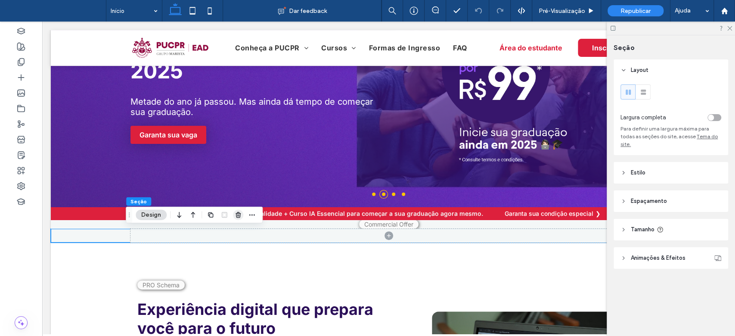
click at [240, 216] on use "button" at bounding box center [237, 215] width 5 height 6
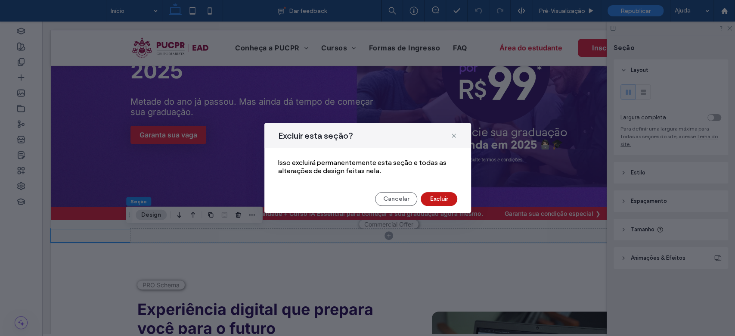
click at [443, 201] on button "Excluir" at bounding box center [439, 199] width 37 height 14
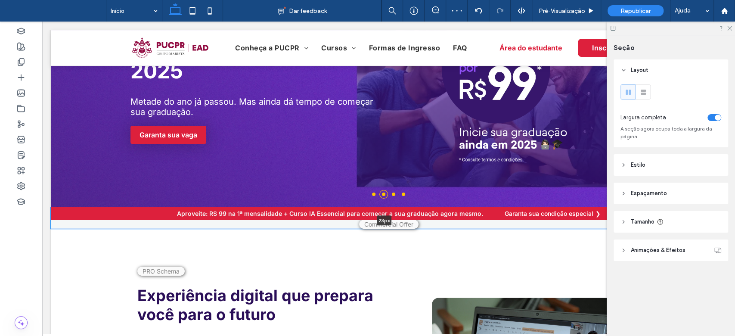
drag, startPoint x: 240, startPoint y: 229, endPoint x: 245, endPoint y: 217, distance: 13.3
click at [245, 217] on div "Aproveite: R$ 99 na 1ª mensalidade + Curso IA Essencial para começar a sua grad…" at bounding box center [389, 218] width 676 height 22
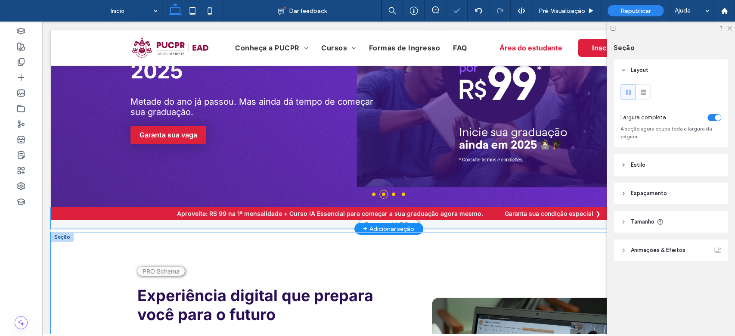
type input "**"
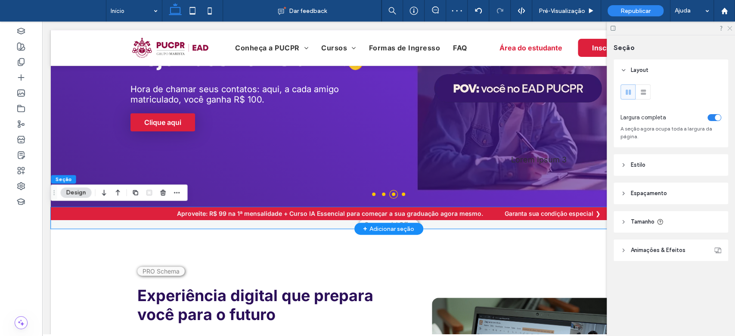
click at [728, 28] on icon at bounding box center [729, 28] width 6 height 6
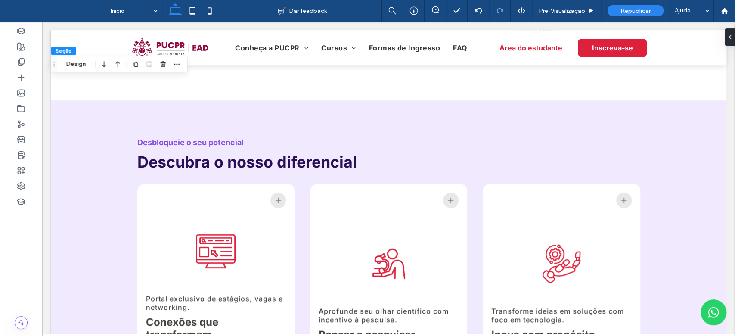
scroll to position [557, 0]
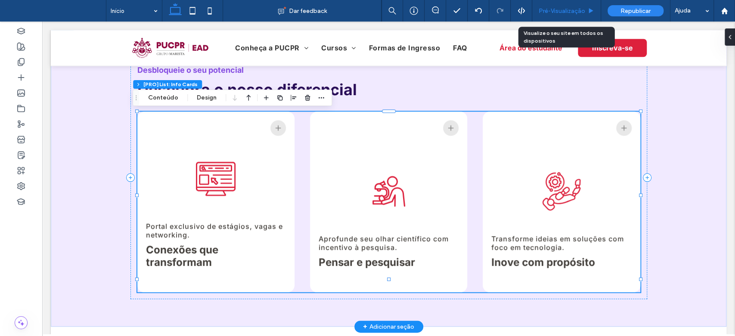
click at [565, 14] on span "Pré-Visualizaçāo" at bounding box center [562, 10] width 46 height 7
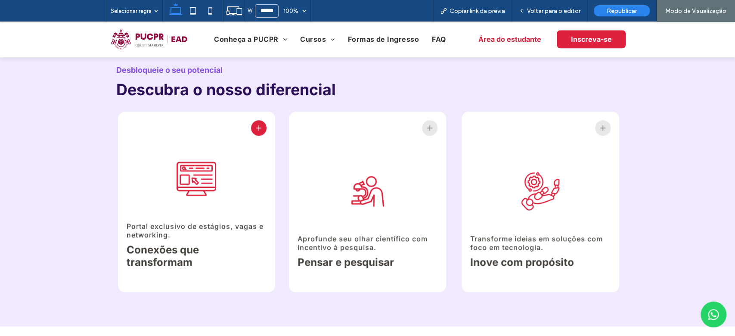
click at [256, 131] on icon at bounding box center [258, 128] width 9 height 9
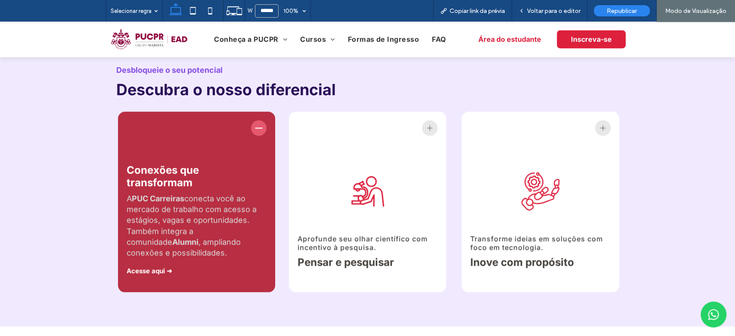
click at [256, 131] on icon at bounding box center [258, 128] width 9 height 9
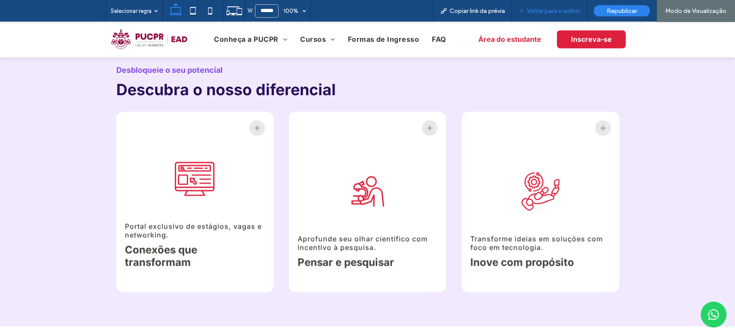
click at [570, 9] on span "Voltar para o editor" at bounding box center [553, 10] width 53 height 7
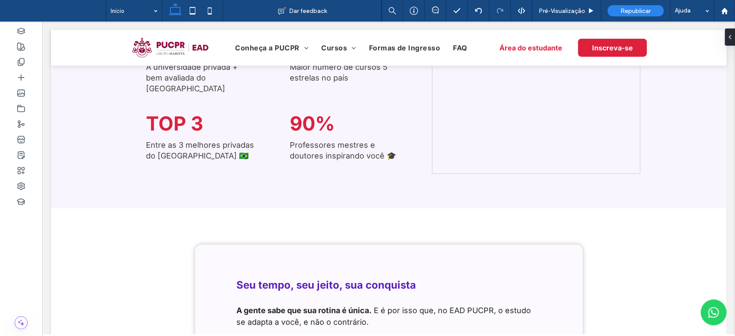
scroll to position [1386, 0]
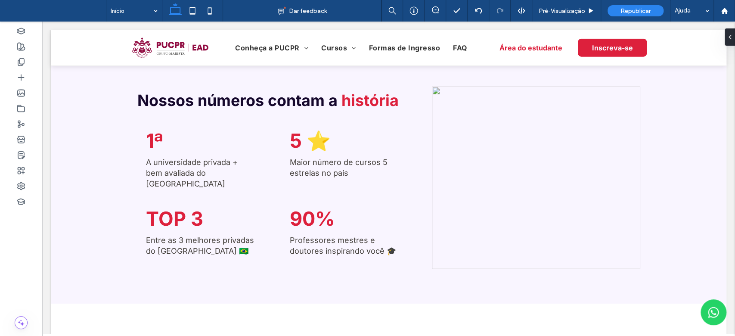
drag, startPoint x: 731, startPoint y: 136, endPoint x: 776, endPoint y: 177, distance: 60.9
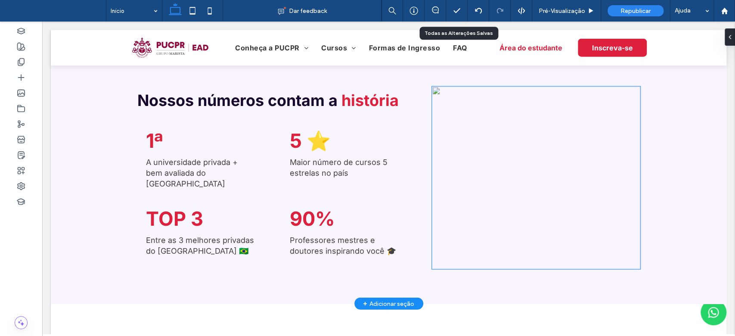
click at [465, 96] on img at bounding box center [536, 178] width 208 height 183
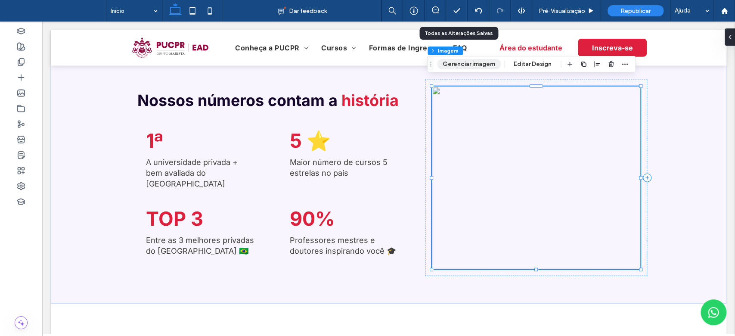
click at [468, 65] on button "Gerenciar imagem" at bounding box center [469, 64] width 64 height 10
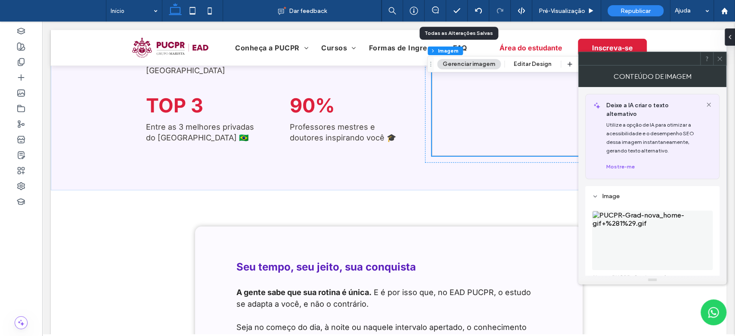
scroll to position [1531, 0]
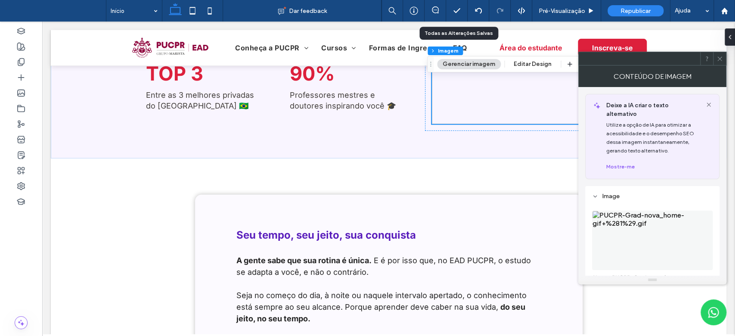
drag, startPoint x: 730, startPoint y: 164, endPoint x: 734, endPoint y: 229, distance: 65.2
click at [681, 214] on img at bounding box center [652, 240] width 121 height 59
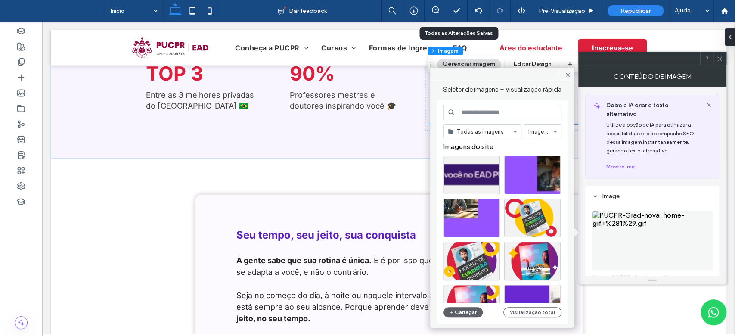
click at [503, 108] on input at bounding box center [502, 112] width 118 height 15
paste input "**********"
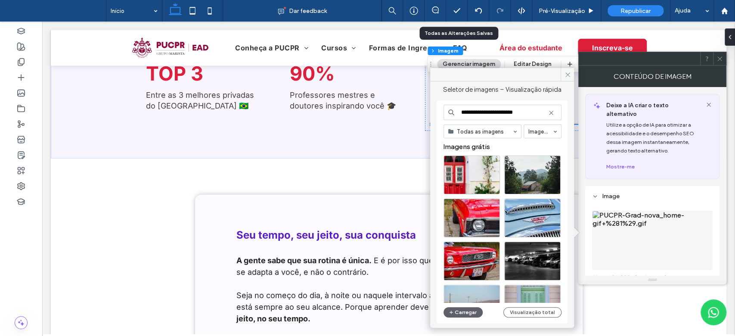
scroll to position [0, 0]
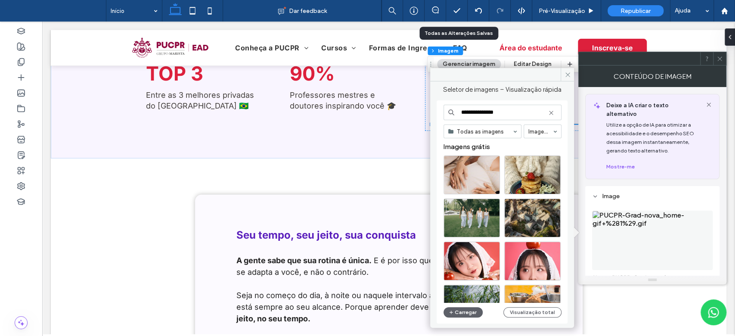
type input "**********"
click at [571, 161] on div "**********" at bounding box center [502, 201] width 144 height 240
click at [571, 227] on div "**********" at bounding box center [502, 201] width 144 height 240
click at [568, 71] on icon at bounding box center [567, 74] width 6 height 6
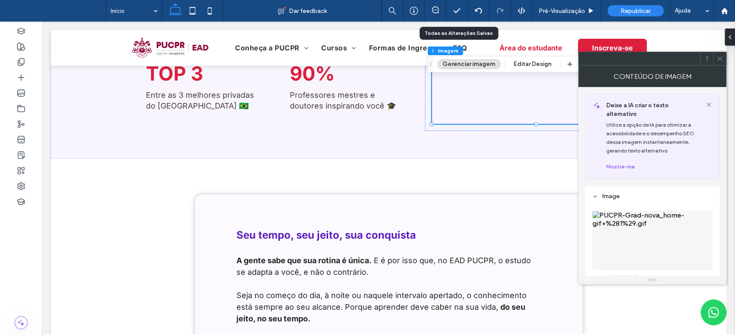
click at [722, 61] on icon at bounding box center [719, 59] width 6 height 6
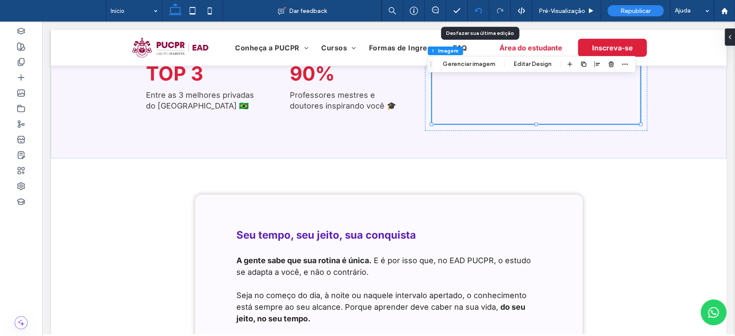
click at [479, 8] on icon at bounding box center [478, 10] width 7 height 7
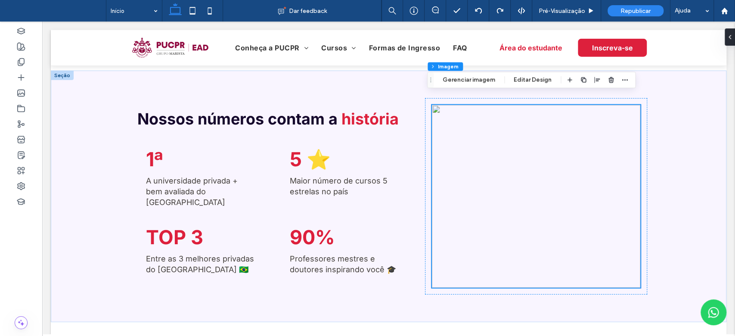
scroll to position [1386, 0]
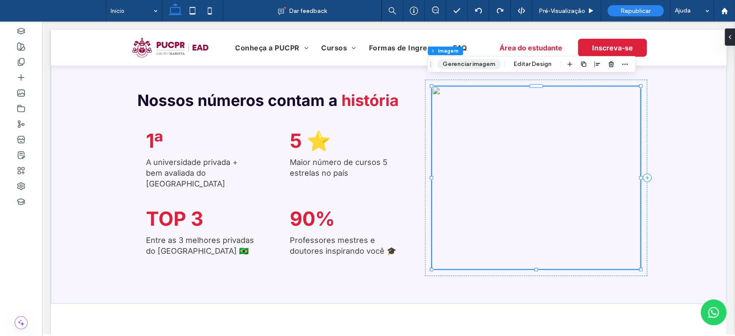
click at [474, 63] on button "Gerenciar imagem" at bounding box center [469, 64] width 64 height 10
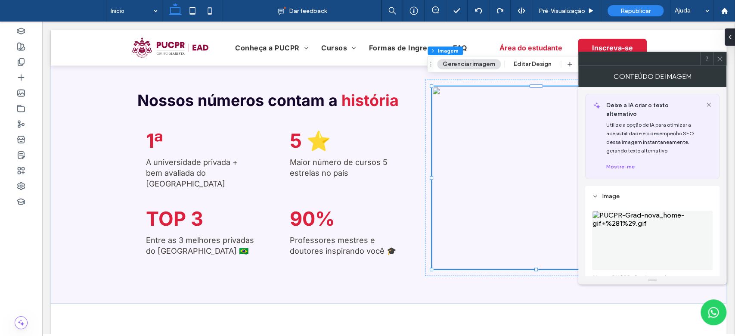
click at [644, 235] on img at bounding box center [652, 240] width 121 height 59
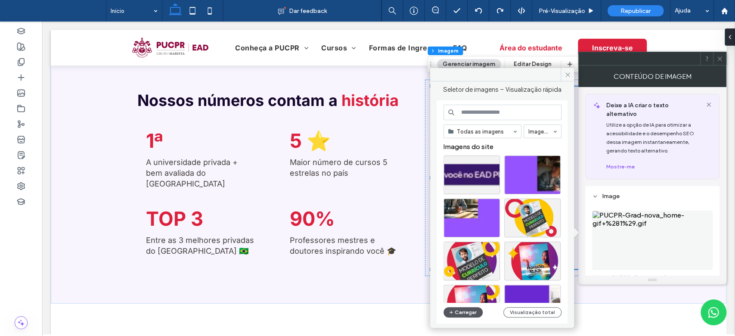
click at [455, 310] on button "Carregar" at bounding box center [462, 312] width 39 height 10
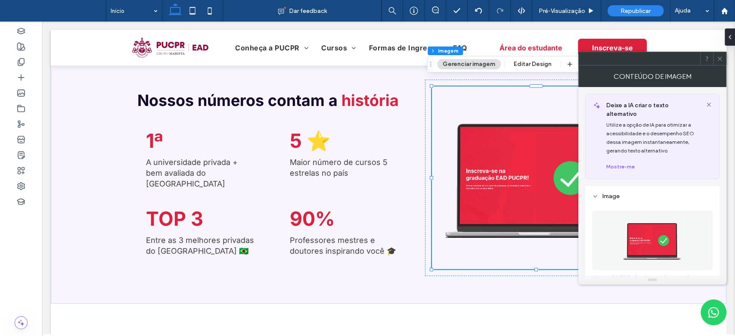
click at [719, 65] on span at bounding box center [719, 58] width 6 height 13
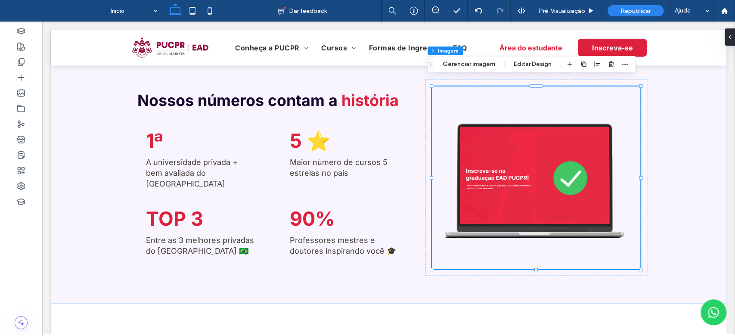
drag, startPoint x: 776, startPoint y: 190, endPoint x: 731, endPoint y: 183, distance: 45.3
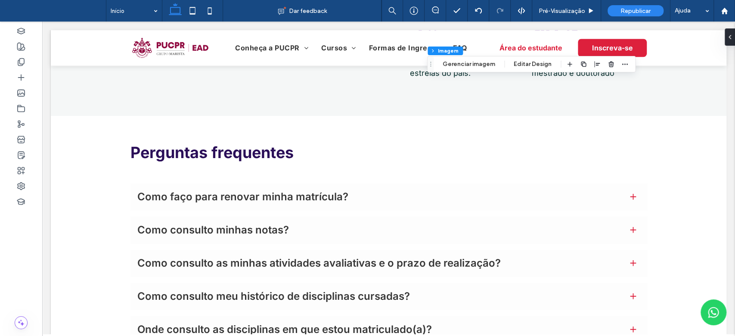
scroll to position [2711, 0]
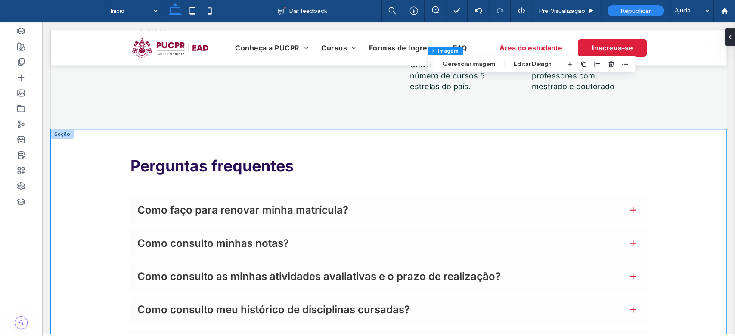
click at [78, 133] on div "Perguntas frequentes Como faço para renovar minha matrícula? Acesse o portal do…" at bounding box center [389, 274] width 676 height 291
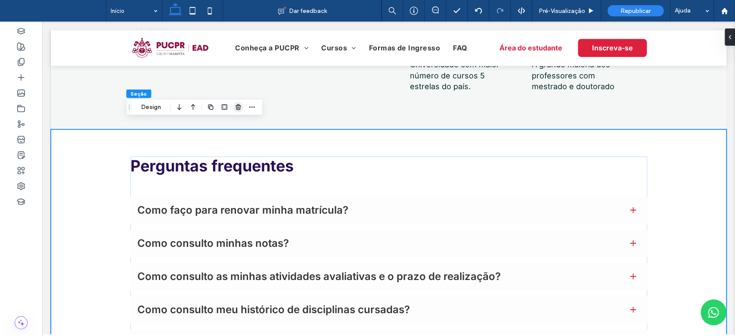
click at [238, 106] on icon "button" at bounding box center [238, 107] width 7 height 7
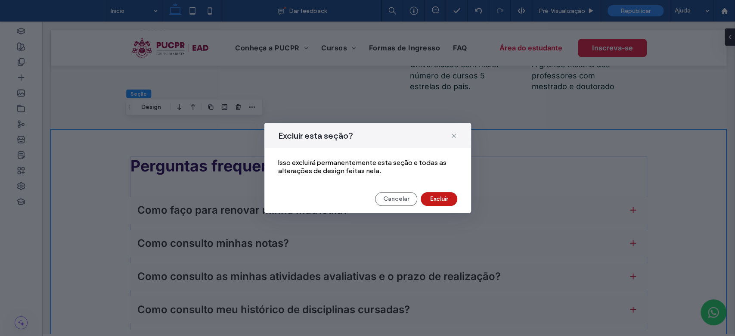
click at [428, 198] on button "Excluir" at bounding box center [439, 199] width 37 height 14
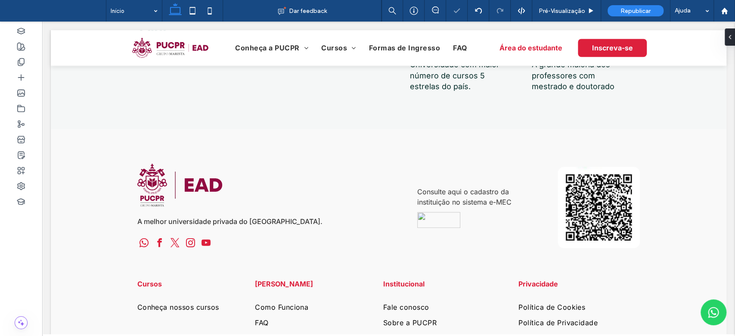
drag, startPoint x: 776, startPoint y: 313, endPoint x: 732, endPoint y: 284, distance: 52.8
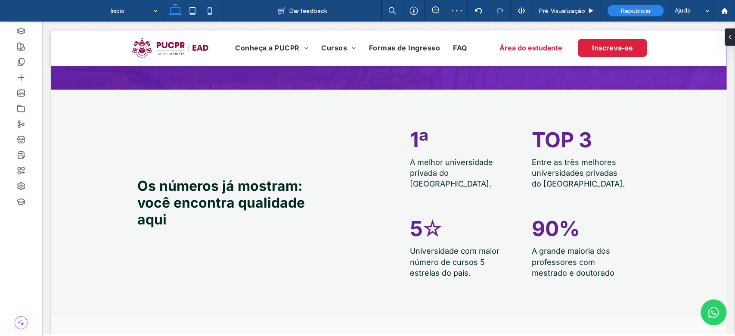
scroll to position [2521, 0]
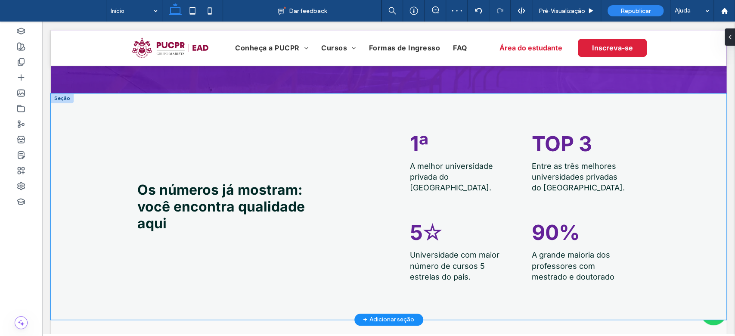
click at [90, 123] on div "Os números já mostram: você encontra qualidade aqui 1ª A melhor universidade pr…" at bounding box center [389, 206] width 676 height 226
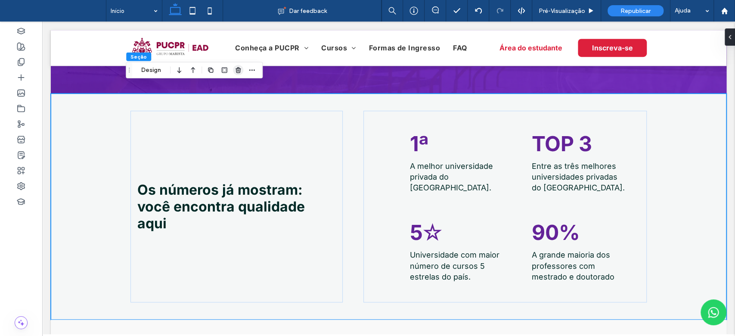
click at [234, 71] on span "button" at bounding box center [238, 70] width 10 height 10
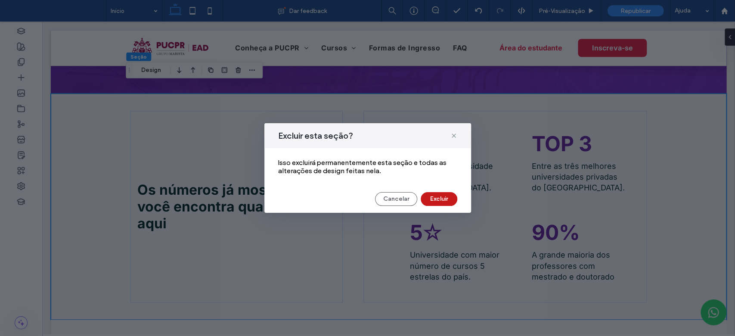
drag, startPoint x: 445, startPoint y: 198, endPoint x: 399, endPoint y: 198, distance: 46.1
click at [445, 197] on button "Excluir" at bounding box center [439, 199] width 37 height 14
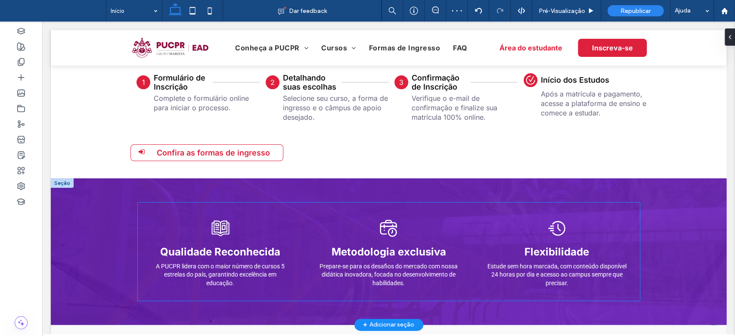
scroll to position [2278, 0]
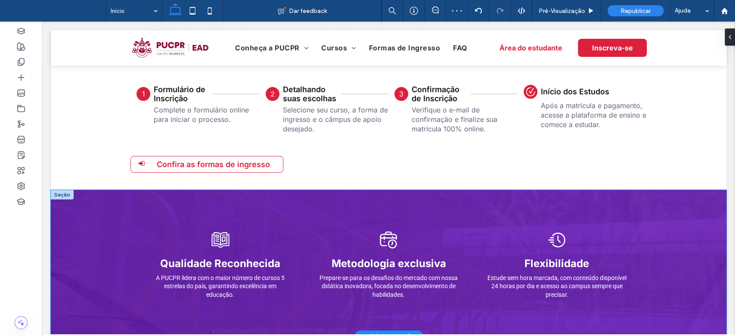
click at [106, 199] on div "Qualidade Reconhecida A PUCPR lidera com o maior número de cursos 5 estrelas do…" at bounding box center [389, 263] width 676 height 146
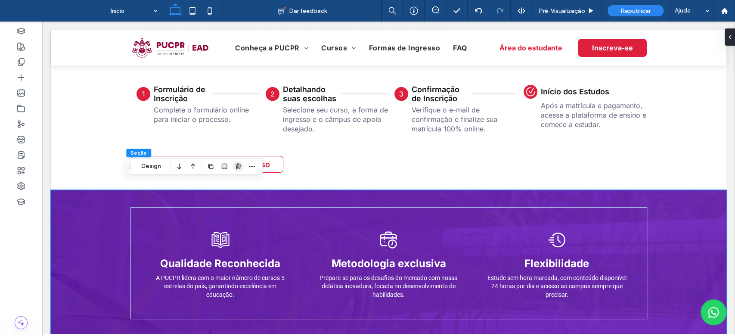
click at [236, 169] on icon "button" at bounding box center [238, 166] width 7 height 7
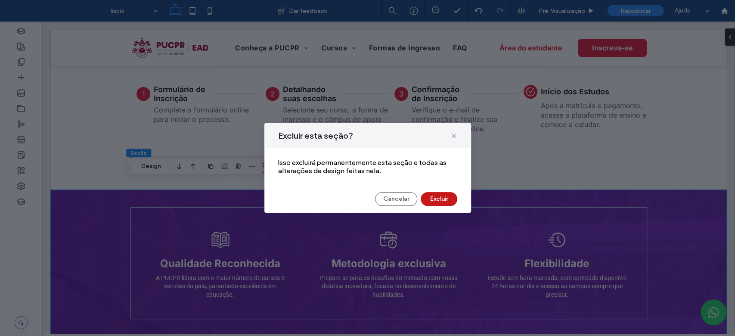
click at [440, 196] on button "Excluir" at bounding box center [439, 199] width 37 height 14
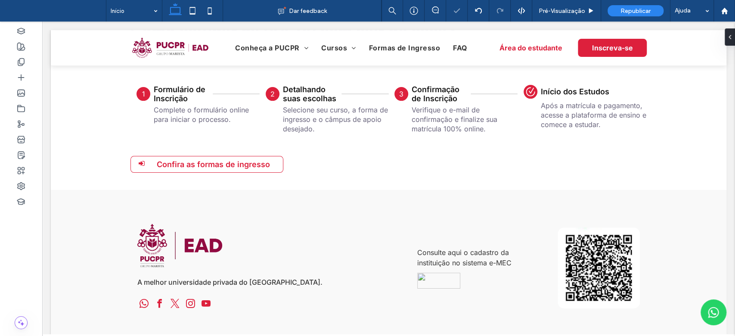
click at [64, 110] on div "Como estudar na PUCPR sem sair de casa? ﻿ Confira o passo a passo da inscrição …" at bounding box center [389, 97] width 676 height 185
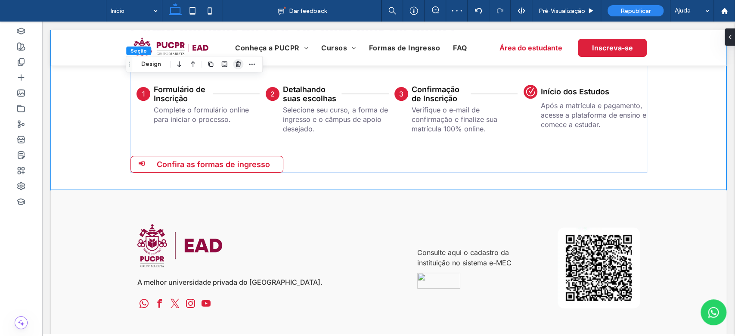
click at [242, 61] on span "button" at bounding box center [238, 64] width 10 height 10
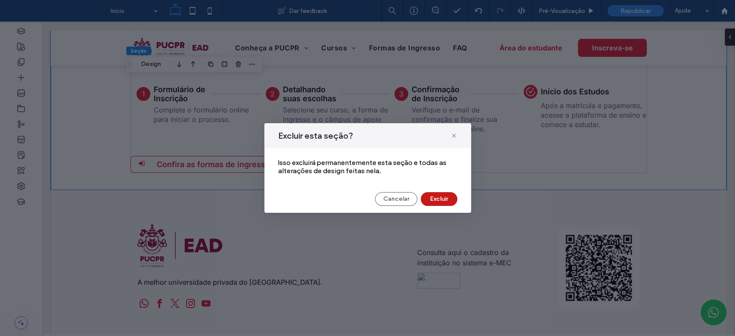
click at [438, 195] on button "Excluir" at bounding box center [439, 199] width 37 height 14
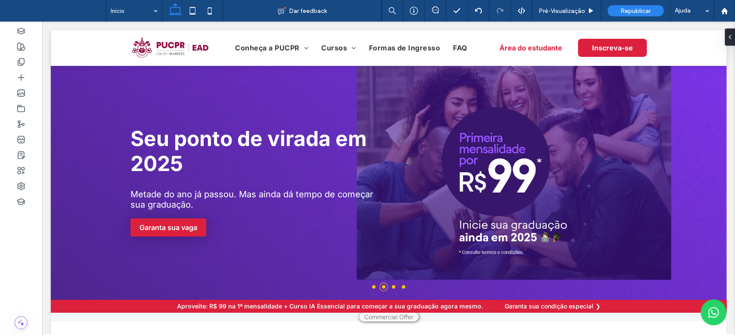
scroll to position [0, 0]
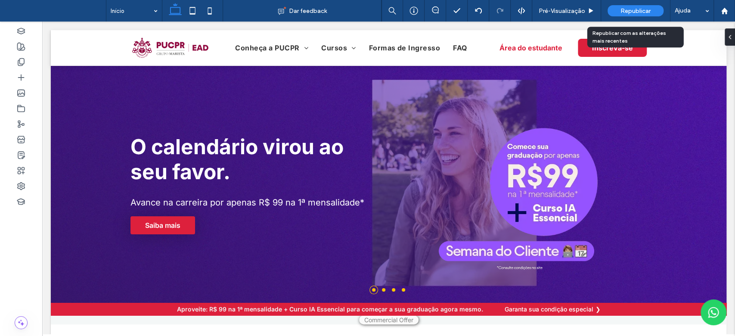
click at [634, 7] on span "Republicar" at bounding box center [635, 10] width 30 height 7
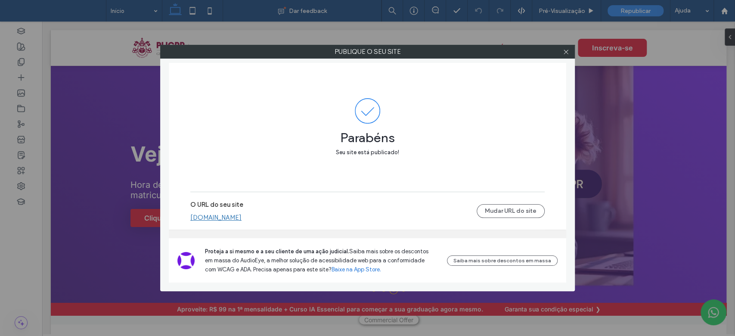
click at [567, 53] on icon at bounding box center [566, 52] width 6 height 6
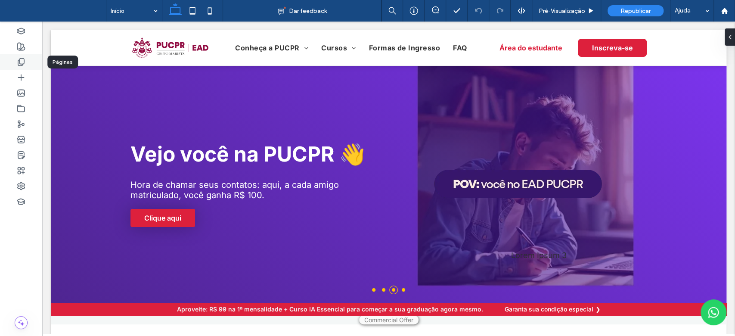
click at [27, 61] on div at bounding box center [21, 61] width 42 height 15
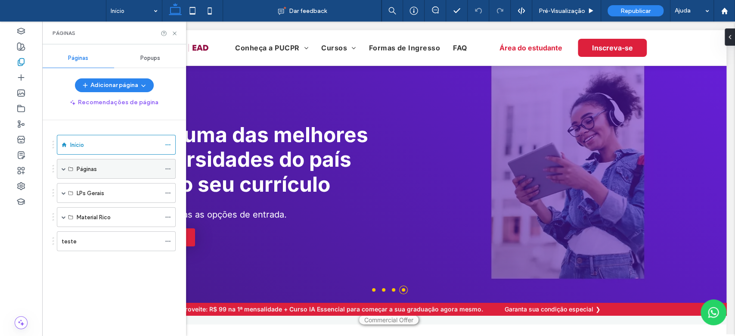
click at [63, 170] on span at bounding box center [64, 169] width 4 height 4
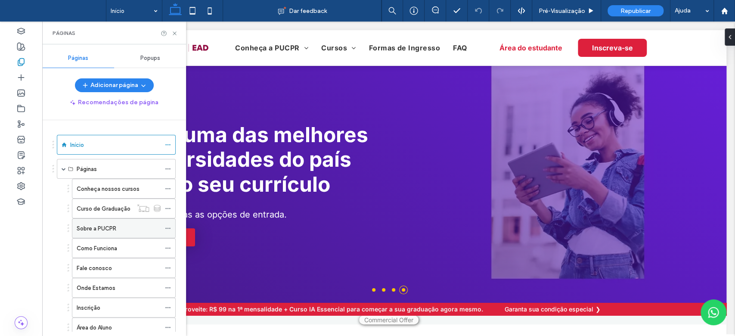
click at [105, 228] on label "Sobre a PUCPR" at bounding box center [97, 228] width 40 height 15
drag, startPoint x: 731, startPoint y: 69, endPoint x: 734, endPoint y: 81, distance: 11.5
click at [734, 81] on html ".wqwq-1{fill:#231f20;} .cls-1q, .cls-2q { fill-rule: evenodd; } .cls-2q { fill:…" at bounding box center [367, 168] width 735 height 336
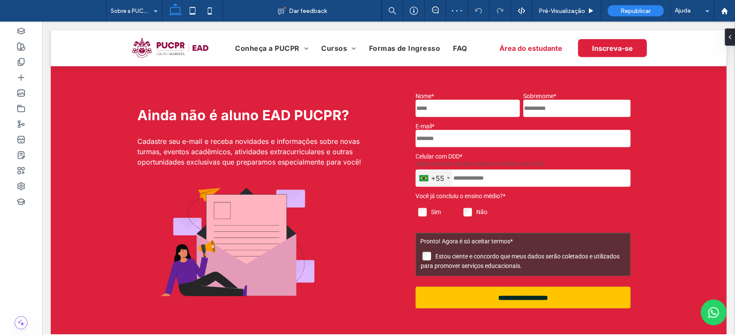
scroll to position [1134, 0]
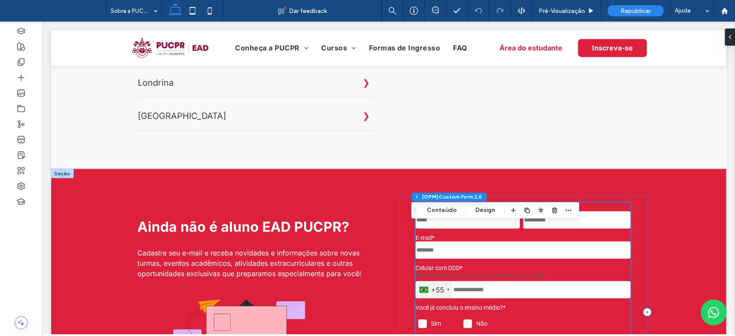
scroll to position [970, 0]
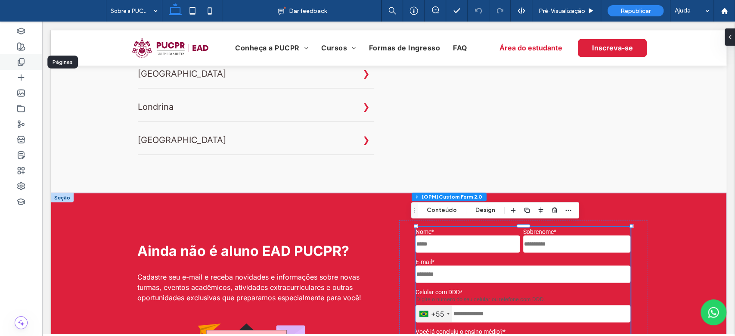
click at [18, 62] on use at bounding box center [21, 62] width 6 height 7
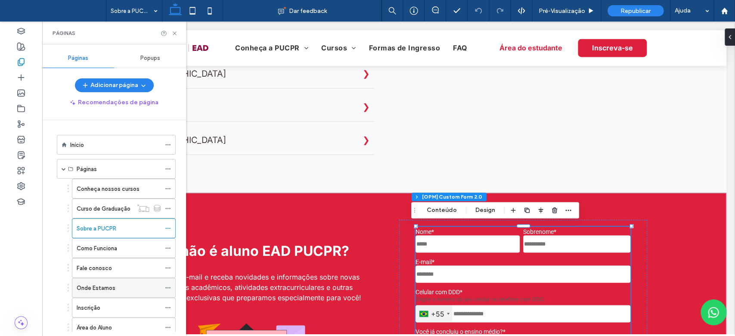
click at [121, 283] on div "Onde Estamos" at bounding box center [119, 287] width 84 height 9
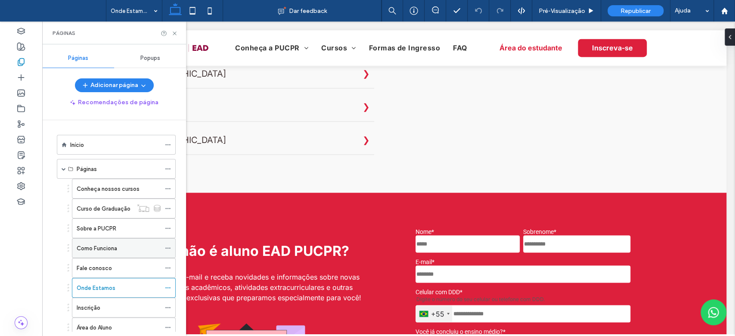
click at [133, 241] on div "Como Funciona" at bounding box center [119, 248] width 84 height 19
drag, startPoint x: 734, startPoint y: 126, endPoint x: 734, endPoint y: 142, distance: 15.5
click at [734, 142] on div at bounding box center [734, 168] width 0 height 336
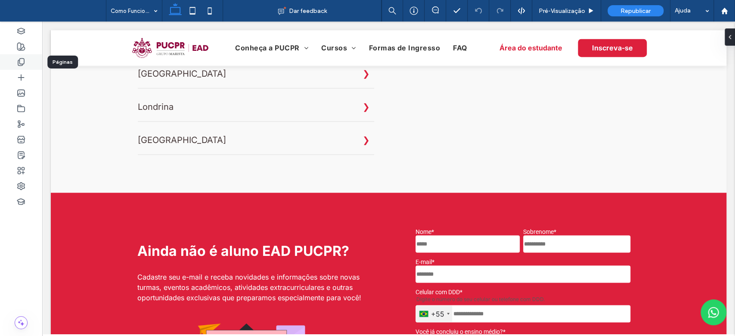
click at [18, 62] on use at bounding box center [21, 62] width 6 height 7
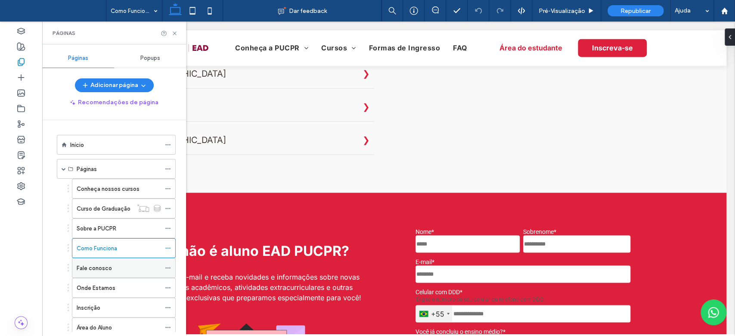
click at [114, 265] on div "Fale conosco" at bounding box center [119, 267] width 84 height 9
drag, startPoint x: 734, startPoint y: 91, endPoint x: 734, endPoint y: 113, distance: 21.5
click at [734, 113] on div at bounding box center [734, 168] width 0 height 336
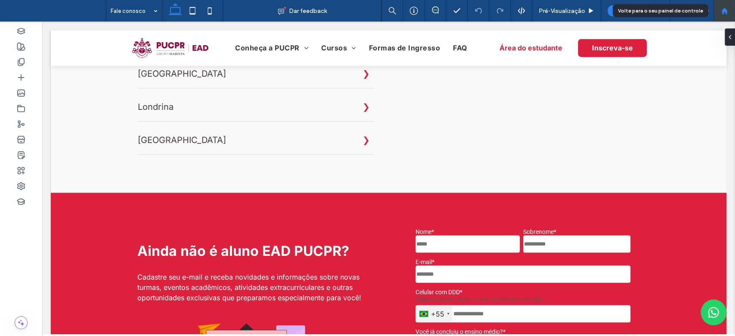
click at [722, 12] on use at bounding box center [724, 10] width 6 height 6
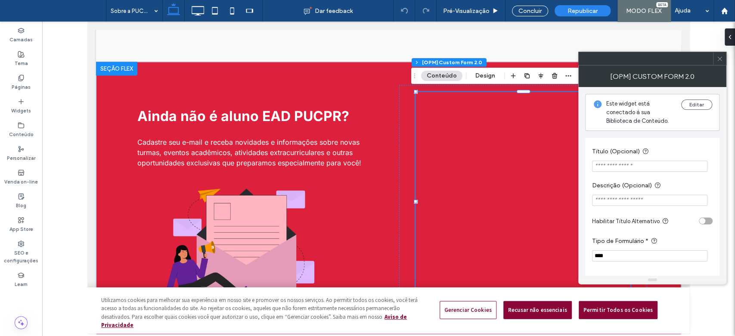
click at [721, 57] on icon at bounding box center [719, 59] width 6 height 6
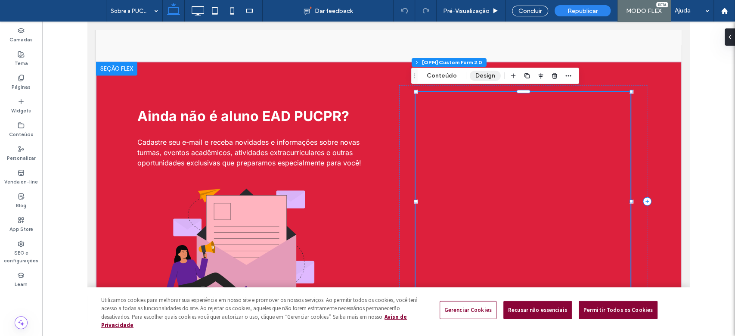
click at [474, 75] on button "Design" at bounding box center [485, 76] width 31 height 10
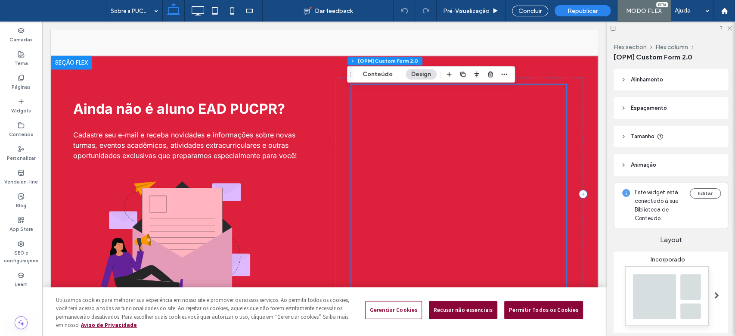
scroll to position [1081, 0]
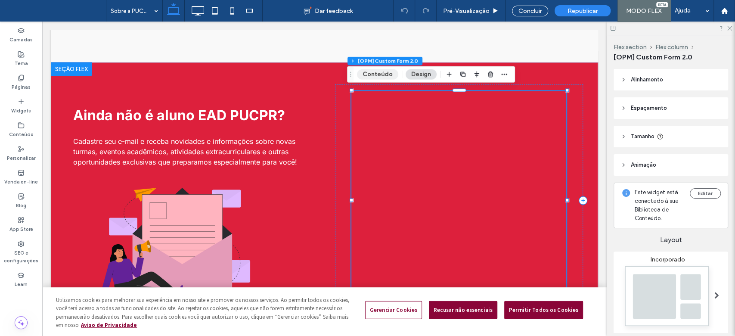
click at [384, 74] on button "Conteúdo" at bounding box center [377, 74] width 41 height 10
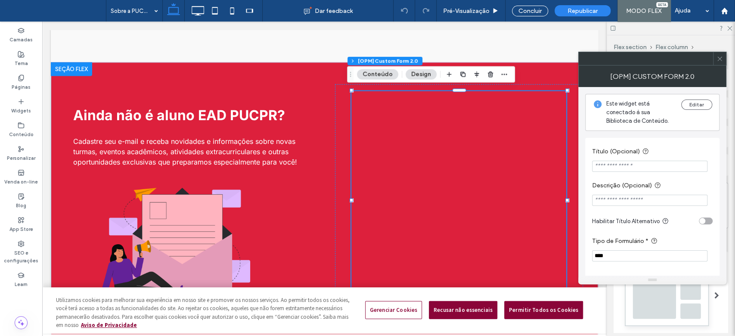
click at [725, 197] on body ".wqwq-1{fill:#231f20;} .cls-1q, .cls-2q { fill-rule: evenodd; } .cls-2q { fill:…" at bounding box center [367, 168] width 735 height 336
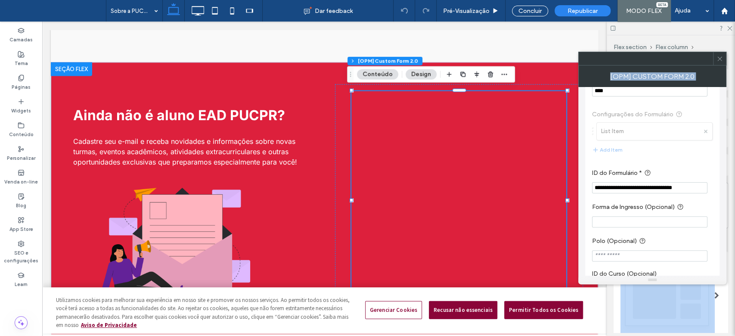
scroll to position [330, 0]
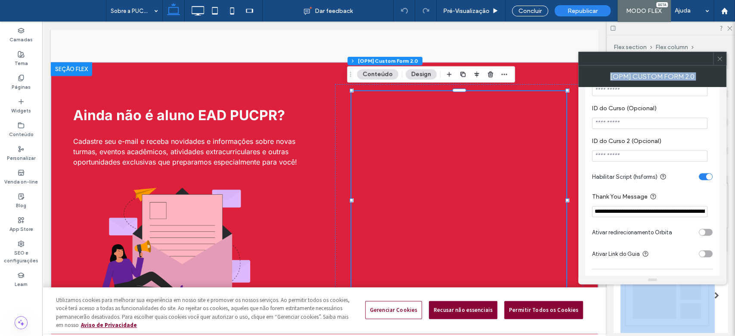
click at [722, 58] on icon at bounding box center [719, 59] width 6 height 6
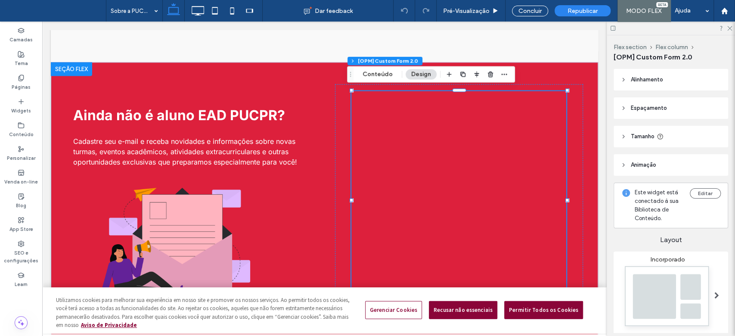
click at [731, 24] on div at bounding box center [671, 28] width 128 height 13
click at [729, 29] on icon at bounding box center [729, 28] width 6 height 6
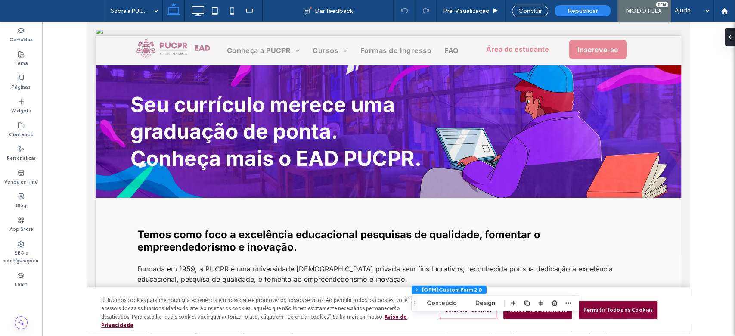
scroll to position [0, 0]
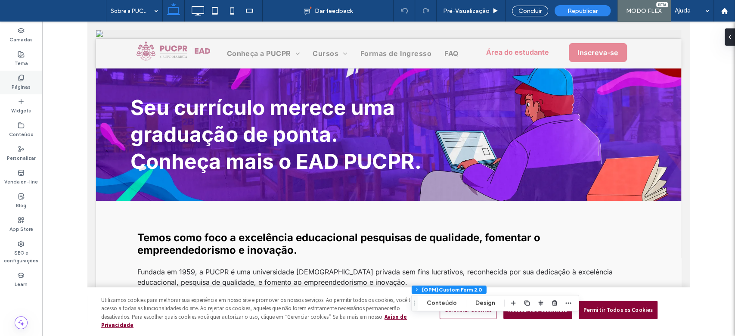
click at [26, 81] on div "Páginas" at bounding box center [21, 83] width 42 height 24
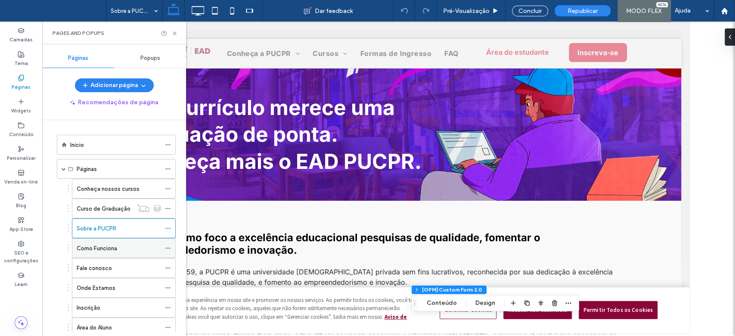
click at [109, 249] on label "Como Funciona" at bounding box center [97, 248] width 40 height 15
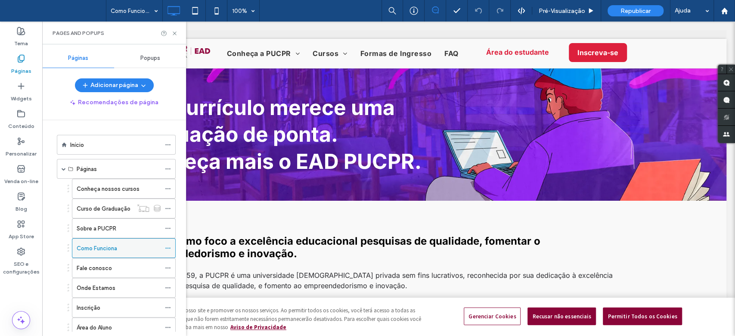
click at [105, 249] on label "Como Funciona" at bounding box center [97, 248] width 40 height 15
click at [734, 70] on html ".wqwq-1{fill:#231f20;} .cls-1q, .cls-2q { fill-rule: evenodd; } .cls-2q { fill:…" at bounding box center [367, 168] width 735 height 336
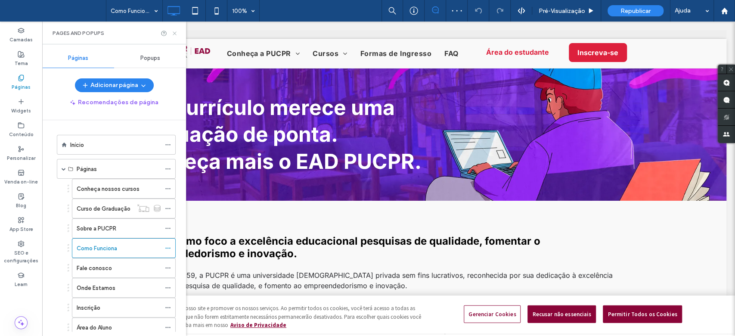
click at [177, 32] on icon at bounding box center [174, 33] width 6 height 6
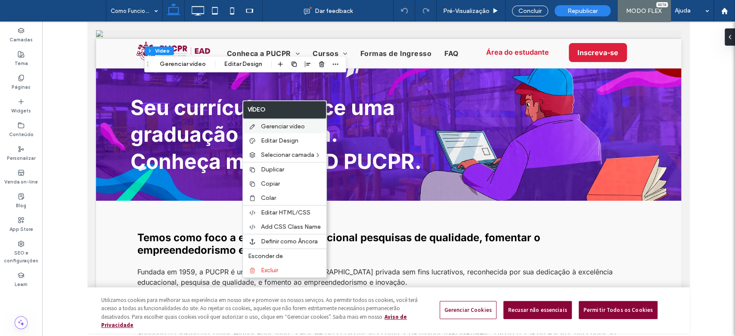
click at [265, 127] on span "Gerenciar vídeo" at bounding box center [283, 126] width 44 height 7
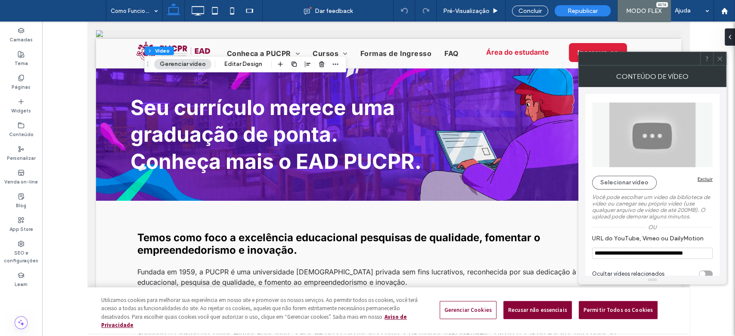
click at [621, 258] on input "**********" at bounding box center [652, 253] width 121 height 11
click at [721, 57] on icon at bounding box center [719, 59] width 6 height 6
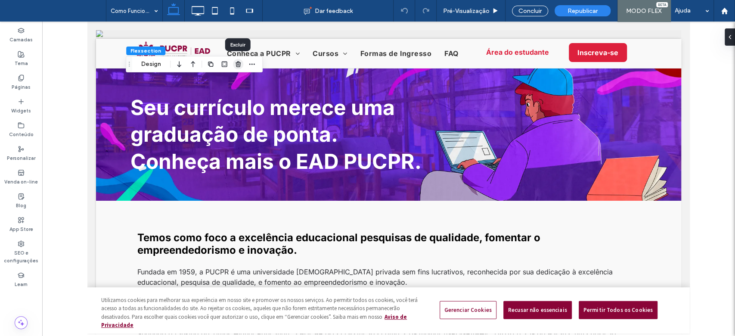
click at [238, 64] on icon "button" at bounding box center [238, 64] width 7 height 7
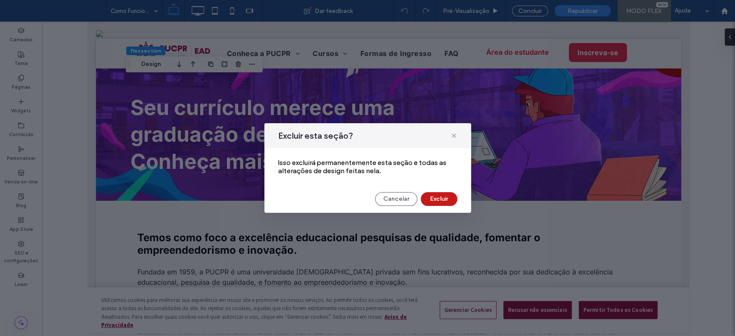
click at [431, 201] on button "Excluir" at bounding box center [439, 199] width 37 height 14
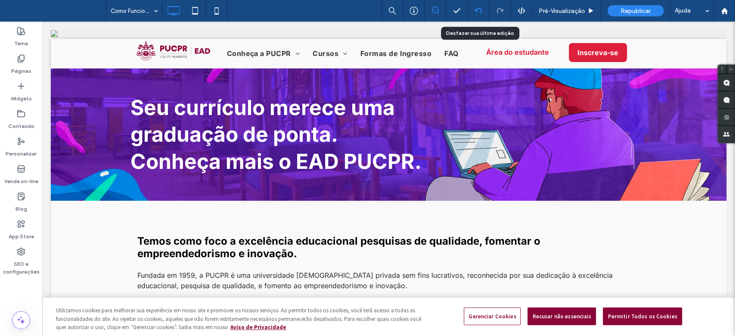
click at [476, 10] on use at bounding box center [477, 11] width 7 height 6
click at [14, 50] on div "Tema" at bounding box center [21, 37] width 42 height 28
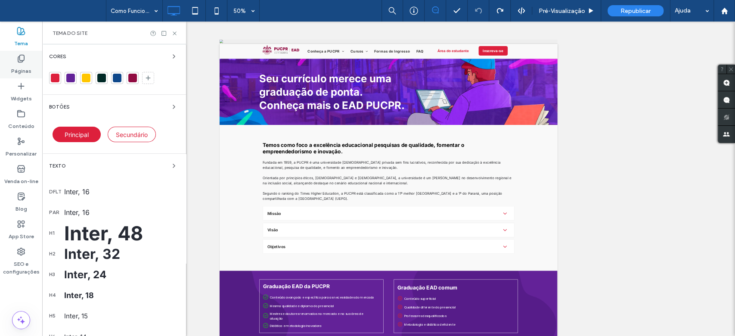
click at [18, 63] on label "Páginas" at bounding box center [21, 69] width 20 height 12
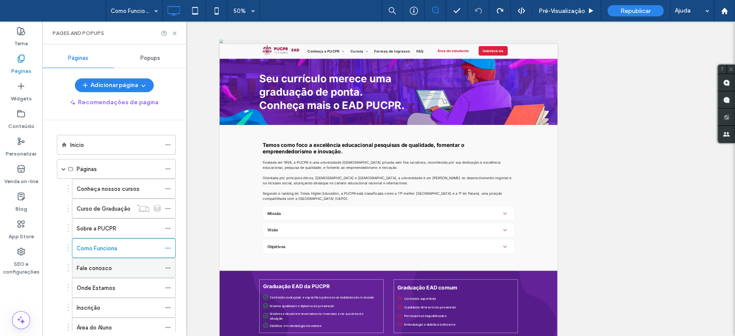
click at [89, 269] on label "Fale conosco" at bounding box center [94, 267] width 35 height 15
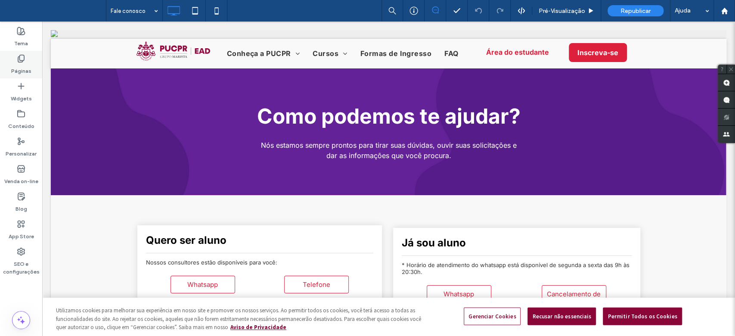
click at [20, 59] on icon at bounding box center [21, 58] width 9 height 9
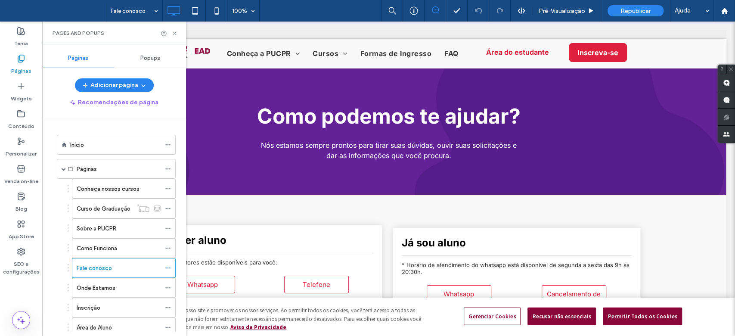
drag, startPoint x: 115, startPoint y: 305, endPoint x: 86, endPoint y: 210, distance: 99.5
click at [115, 305] on div "Inscrição" at bounding box center [119, 307] width 84 height 9
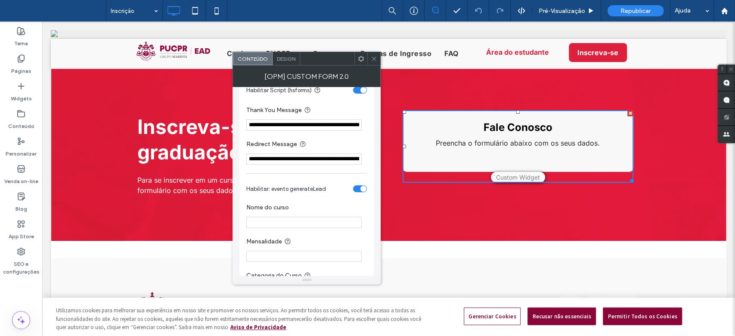
scroll to position [661, 0]
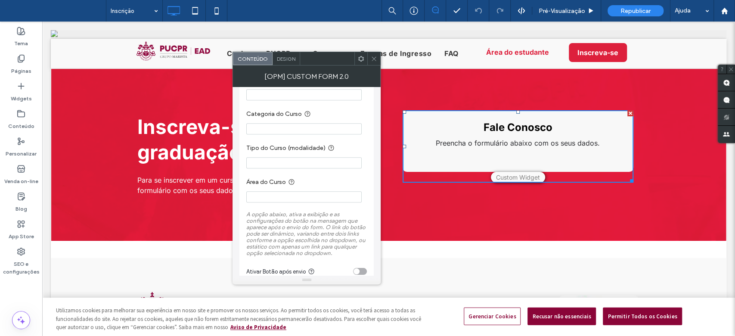
click at [373, 59] on use at bounding box center [374, 58] width 4 height 4
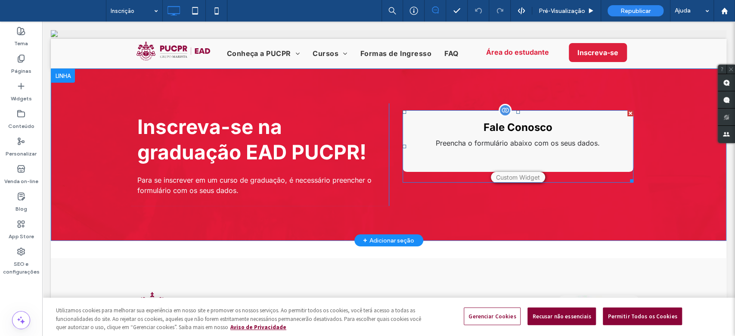
click at [444, 142] on span at bounding box center [518, 146] width 231 height 72
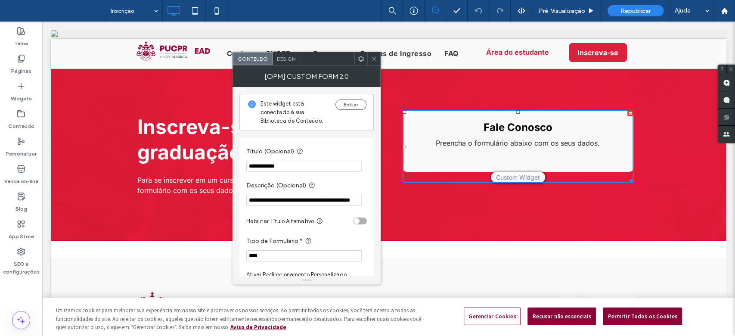
click at [373, 58] on use at bounding box center [374, 58] width 4 height 4
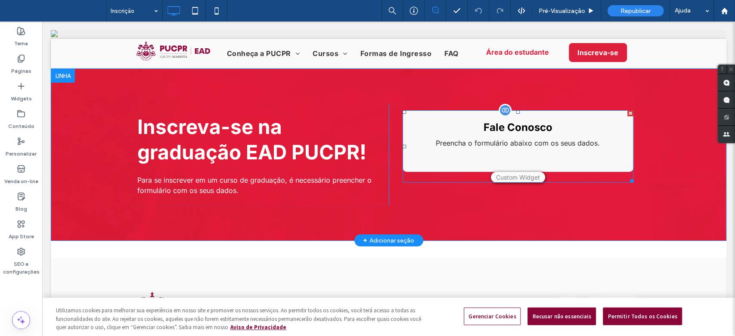
click at [501, 129] on span at bounding box center [518, 146] width 231 height 72
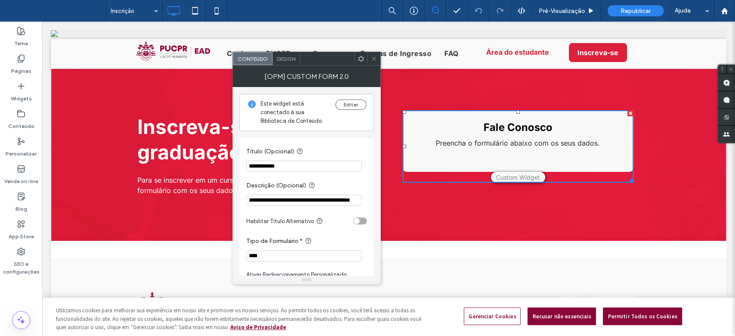
click at [660, 143] on div "Inscreva-se na graduação EAD PUCPR ! Para se inscrever em um curso de graduação…" at bounding box center [389, 154] width 676 height 172
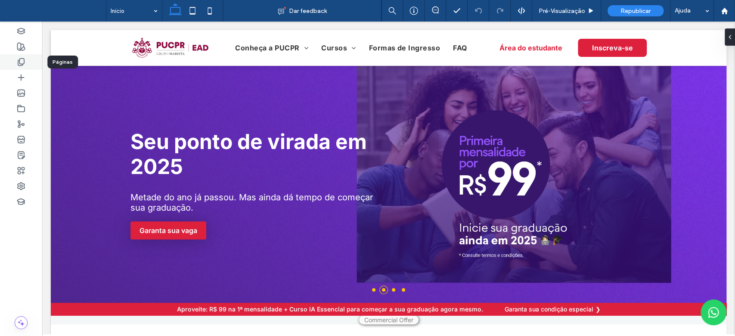
click at [24, 67] on div at bounding box center [21, 61] width 42 height 15
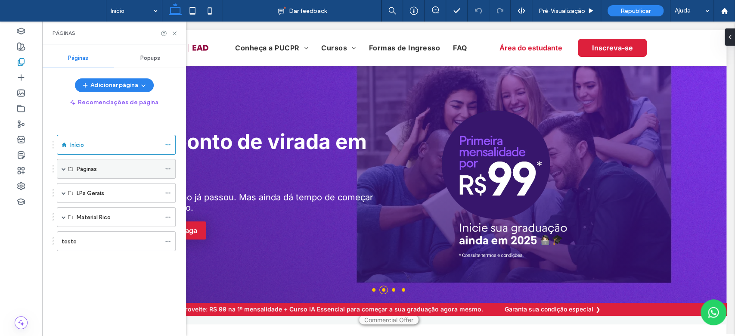
click at [65, 170] on span at bounding box center [64, 169] width 4 height 4
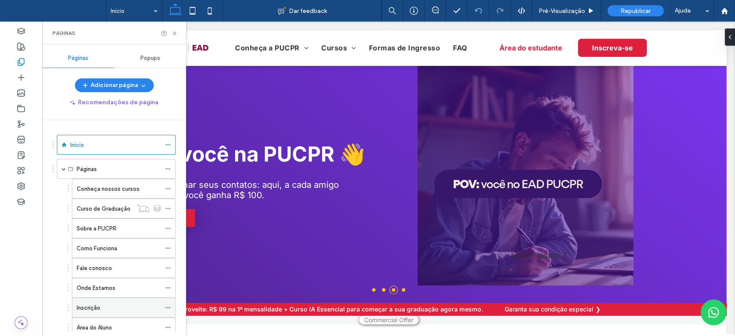
click at [107, 308] on div "Inscrição" at bounding box center [119, 307] width 84 height 9
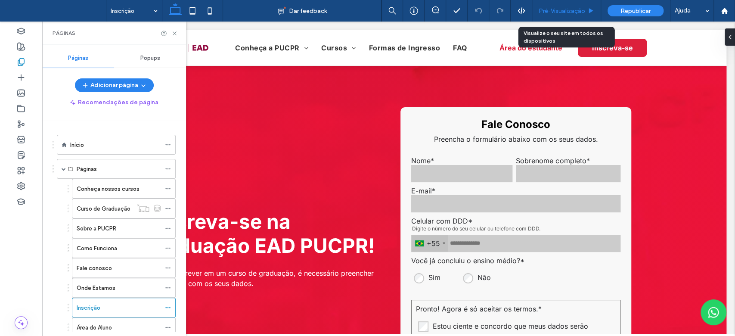
click at [555, 13] on span "Pré-Visualizaçāo" at bounding box center [562, 10] width 46 height 7
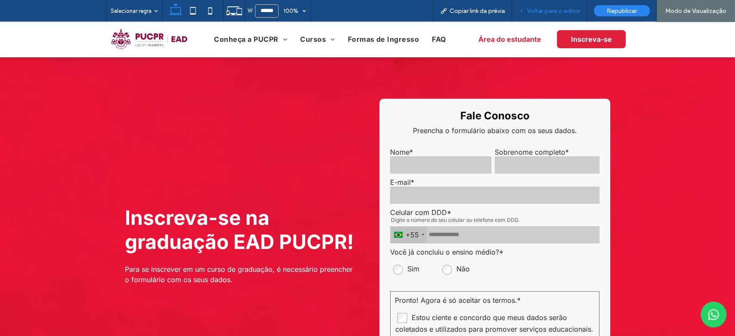
click at [552, 12] on span "Voltar para o editor" at bounding box center [553, 10] width 53 height 7
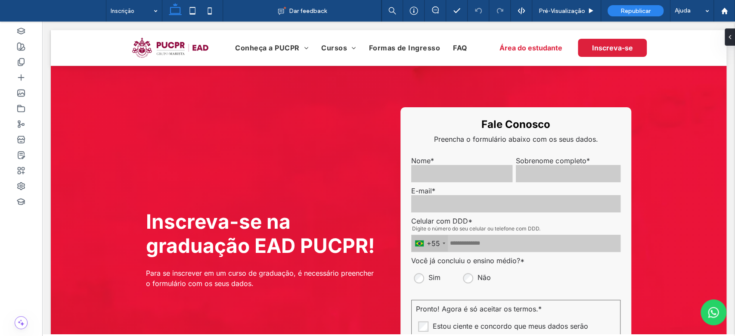
drag, startPoint x: 734, startPoint y: 114, endPoint x: 734, endPoint y: 134, distance: 20.7
click at [734, 134] on div at bounding box center [734, 168] width 0 height 336
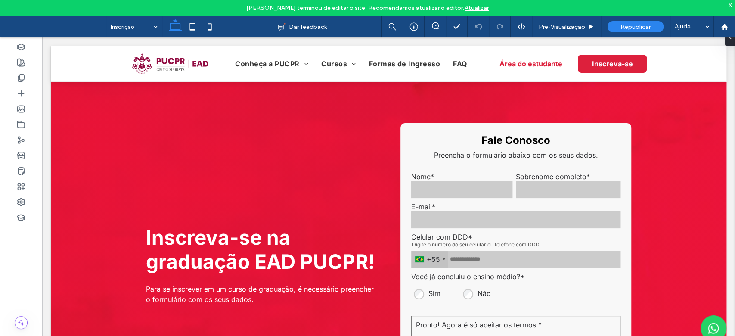
drag, startPoint x: 729, startPoint y: 81, endPoint x: 750, endPoint y: 40, distance: 45.6
click at [26, 77] on div at bounding box center [21, 77] width 42 height 15
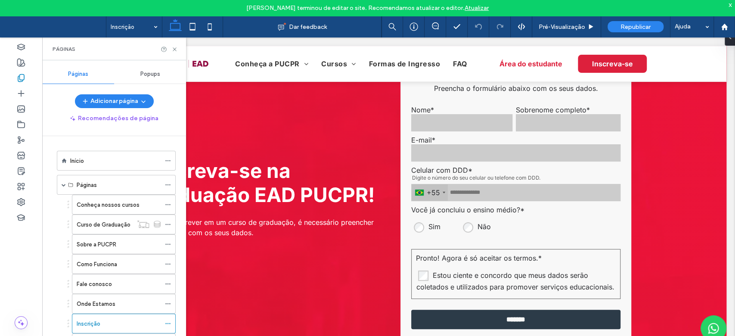
scroll to position [65, 0]
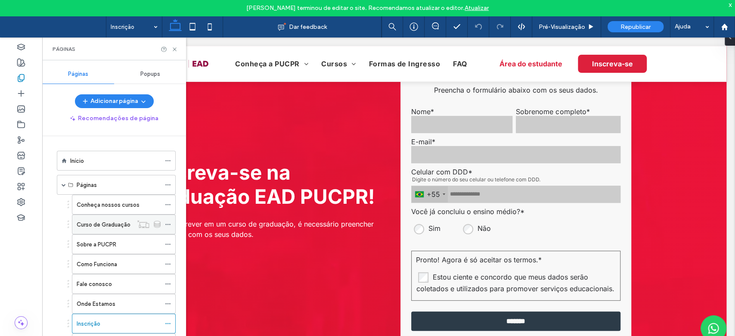
click at [106, 222] on label "Curso de Graduação" at bounding box center [104, 224] width 54 height 15
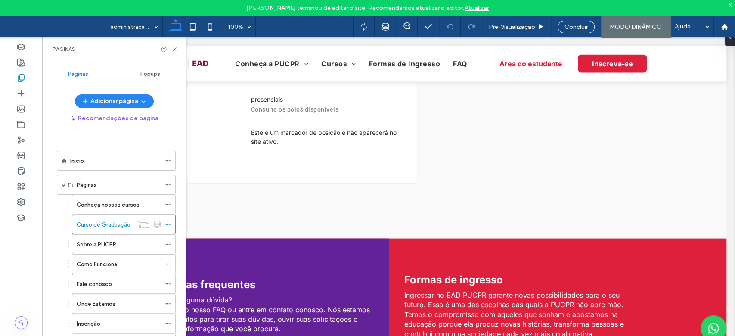
scroll to position [1198, 0]
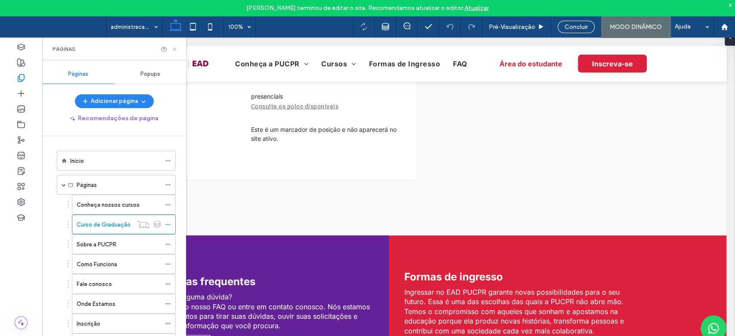
click at [175, 50] on icon at bounding box center [174, 49] width 6 height 6
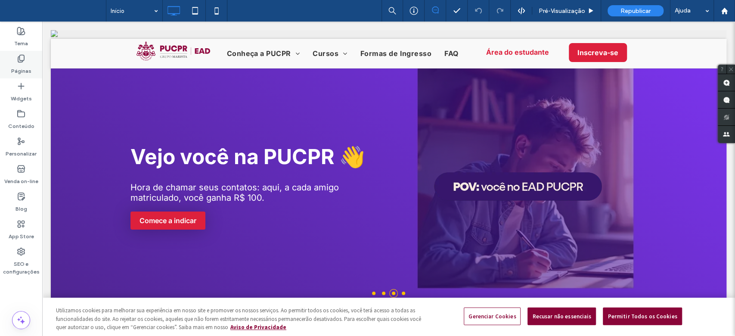
click at [27, 56] on div "Páginas" at bounding box center [21, 65] width 42 height 28
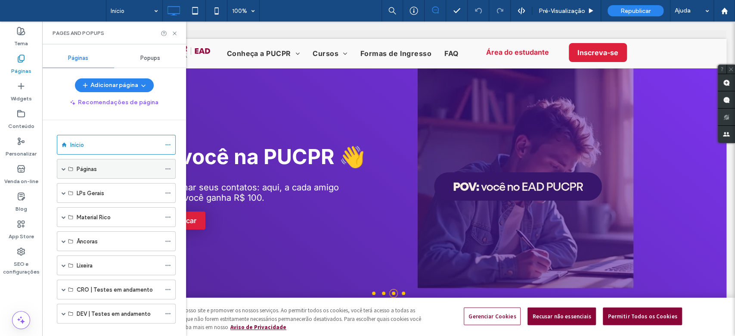
click at [62, 170] on span at bounding box center [64, 169] width 4 height 4
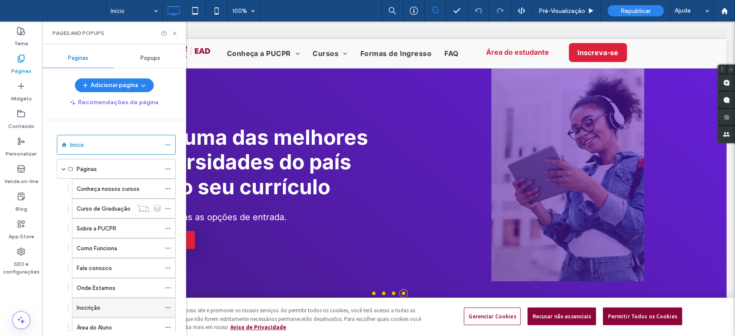
click at [103, 304] on div "Inscrição" at bounding box center [119, 307] width 84 height 9
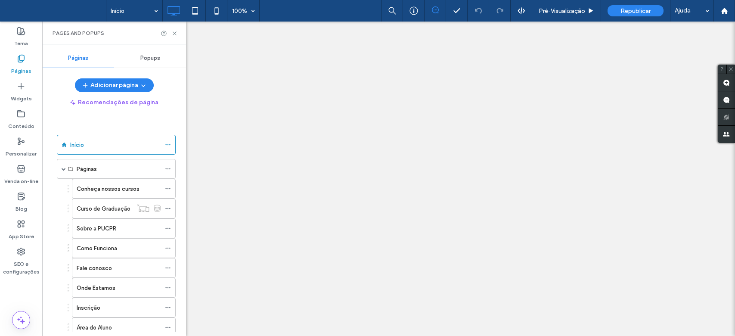
click at [103, 303] on div "Inscrição" at bounding box center [119, 307] width 84 height 9
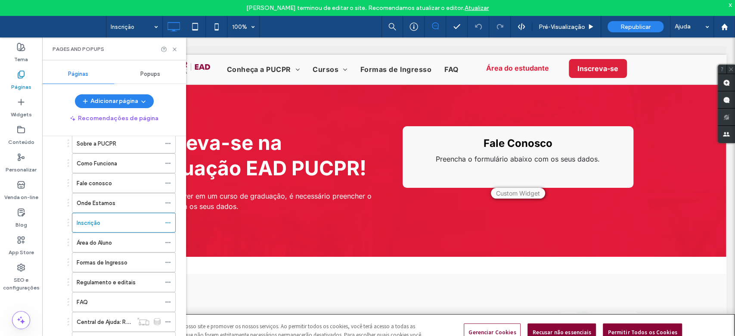
scroll to position [103, 0]
drag, startPoint x: 182, startPoint y: 192, endPoint x: 146, endPoint y: 194, distance: 35.3
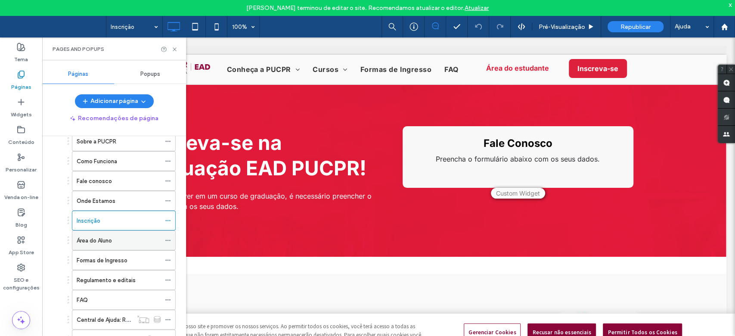
click at [108, 243] on label "Área do Aluno" at bounding box center [94, 240] width 35 height 15
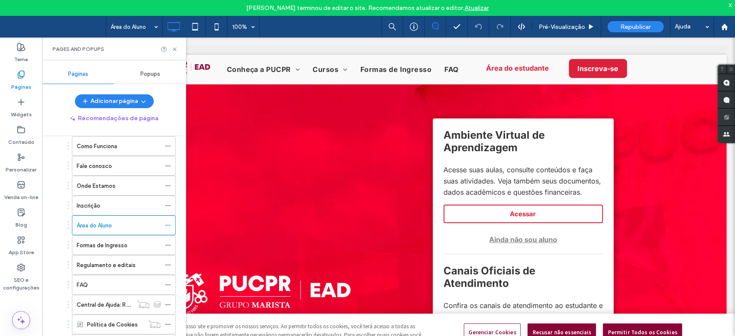
scroll to position [125, 0]
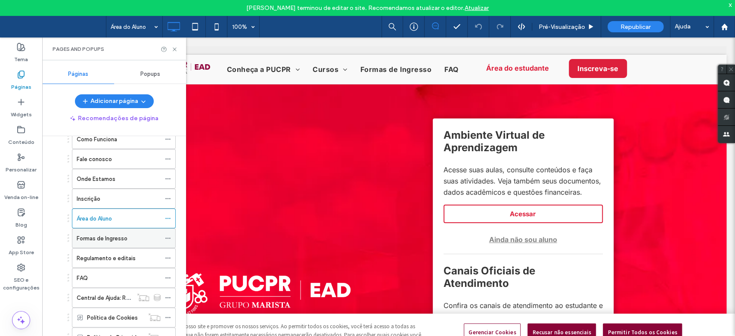
click at [114, 243] on div "Formas de Ingresso" at bounding box center [119, 238] width 84 height 19
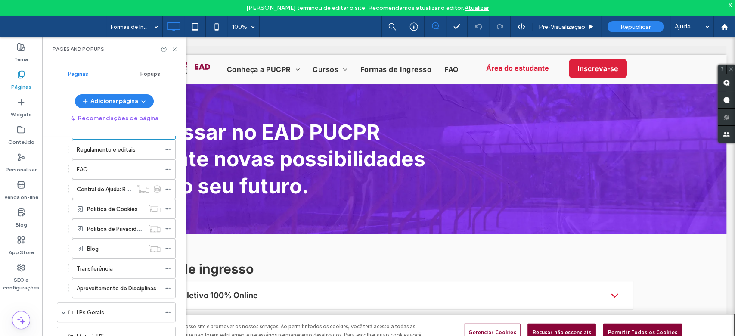
scroll to position [234, 0]
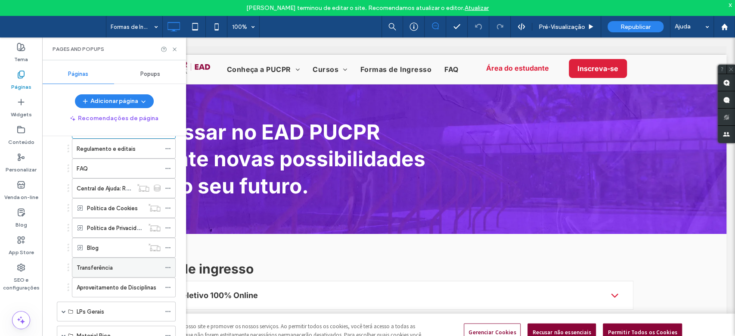
click at [124, 270] on div "Transferência" at bounding box center [119, 267] width 84 height 9
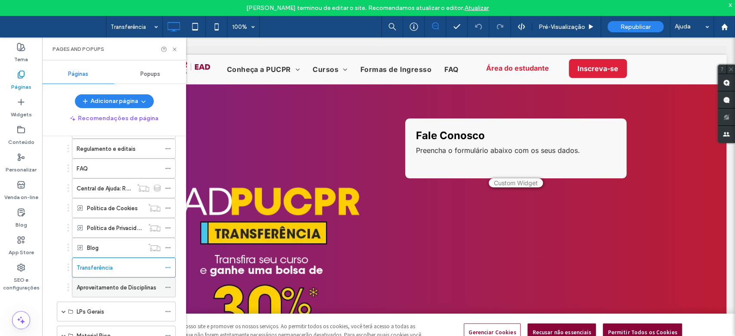
click at [111, 286] on label "Aproveitamento de Disciplinas" at bounding box center [117, 287] width 80 height 15
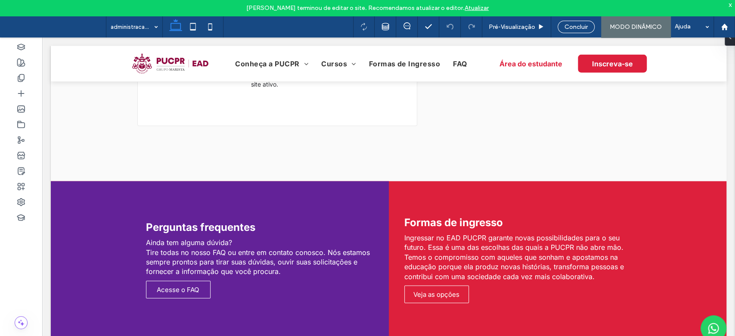
scroll to position [1304, 0]
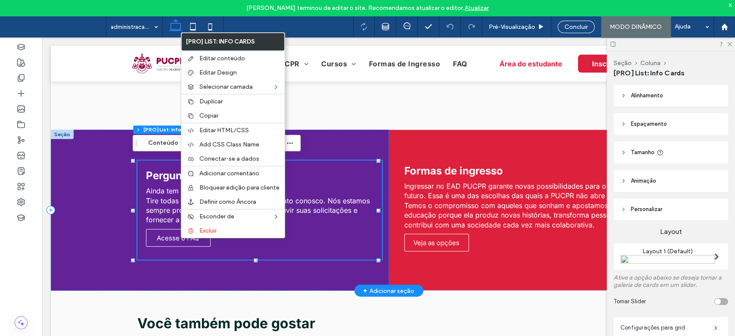
click at [224, 49] on label "[PRO] List: Info Cards" at bounding box center [233, 41] width 102 height 17
click at [227, 53] on div "Editar conteúdo" at bounding box center [232, 58] width 103 height 15
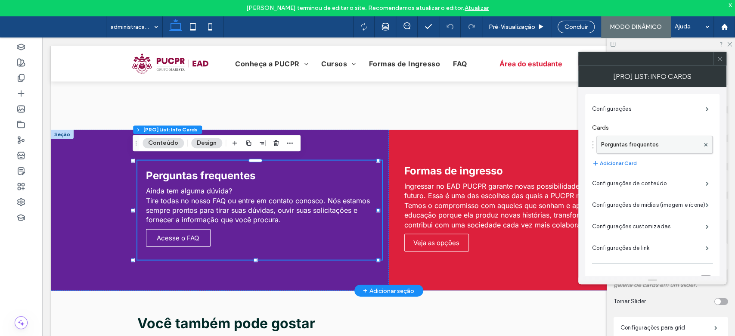
click at [632, 140] on label "Perguntas frequentes" at bounding box center [650, 144] width 98 height 17
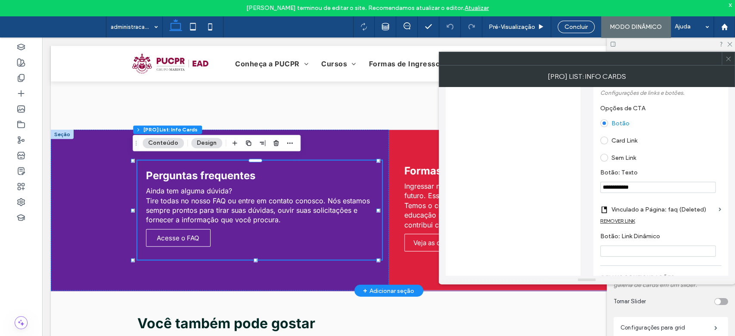
scroll to position [342, 0]
click at [628, 223] on div "REMOVER LINK" at bounding box center [617, 219] width 35 height 6
click at [623, 215] on label "Botão: Link" at bounding box center [657, 208] width 115 height 16
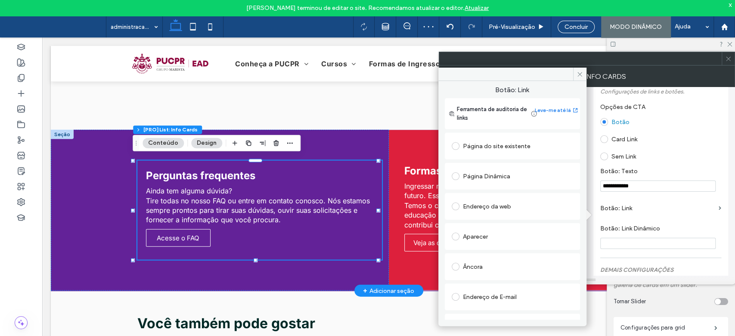
click at [503, 146] on div "Página do site existente" at bounding box center [512, 146] width 121 height 14
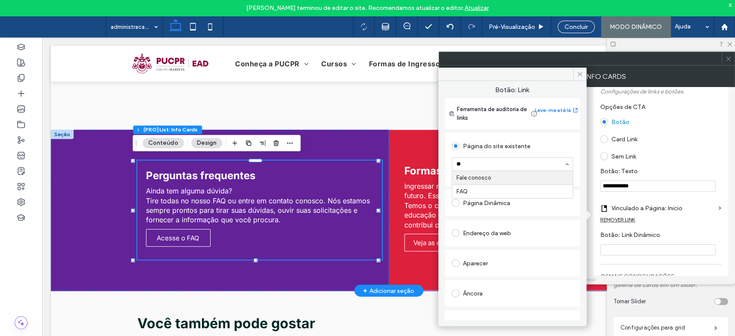
type input "*"
type input "***"
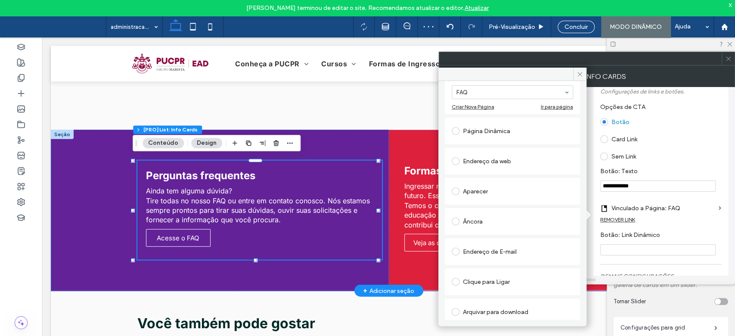
scroll to position [77, 0]
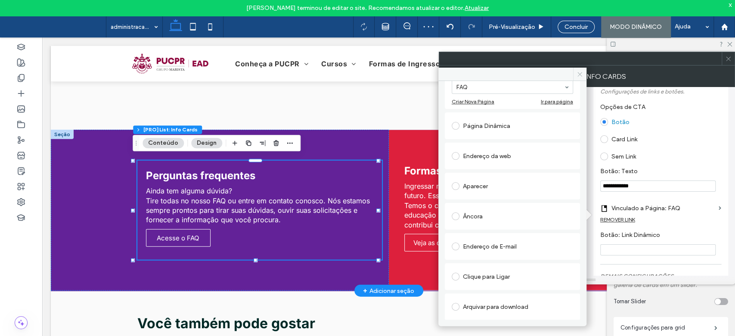
click at [581, 72] on icon at bounding box center [579, 74] width 6 height 6
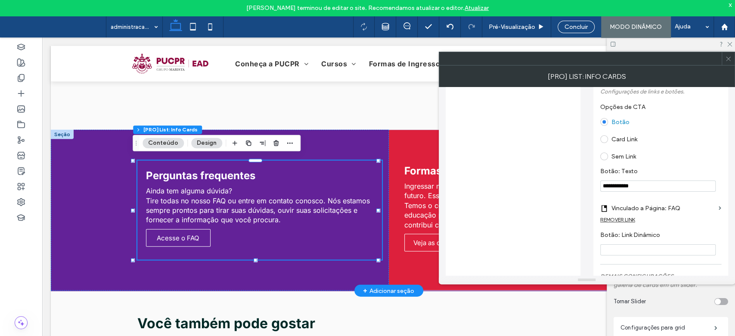
click at [729, 60] on icon at bounding box center [728, 59] width 6 height 6
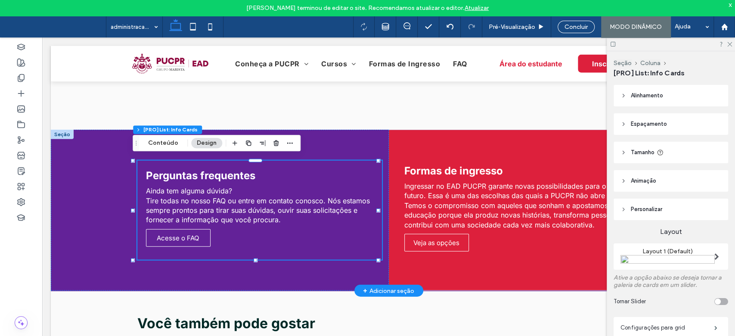
click at [572, 25] on span "Concluir" at bounding box center [575, 26] width 23 height 7
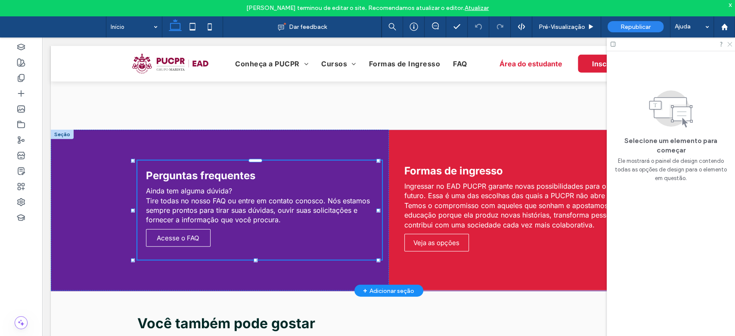
click at [728, 42] on icon at bounding box center [729, 44] width 6 height 6
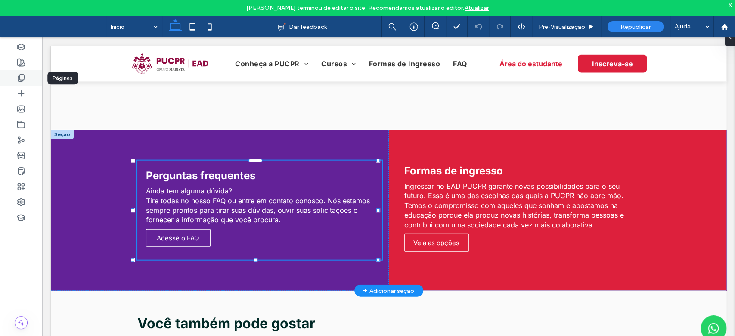
click at [18, 81] on use at bounding box center [21, 77] width 6 height 7
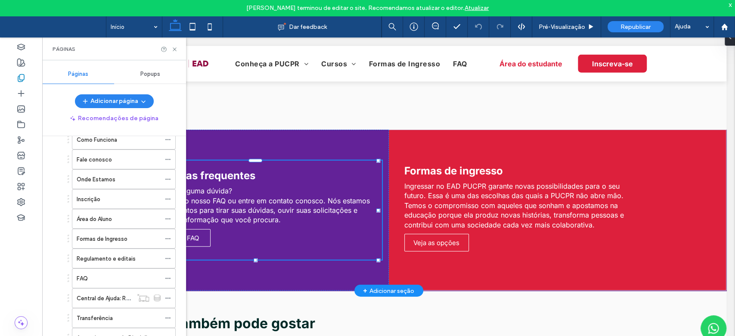
scroll to position [131, 0]
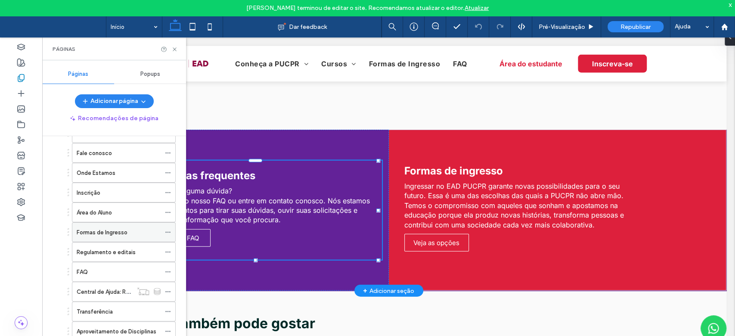
click at [106, 234] on label "Formas de Ingresso" at bounding box center [102, 232] width 51 height 15
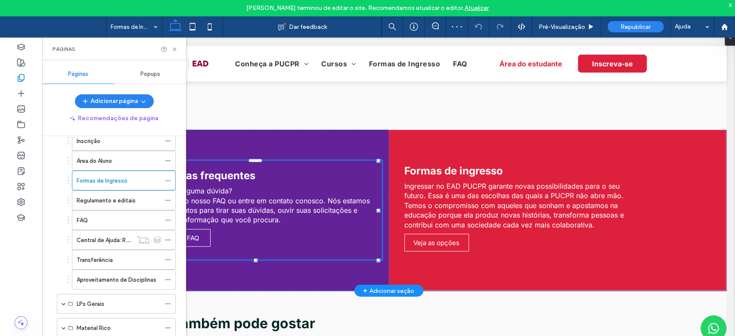
scroll to position [167, 0]
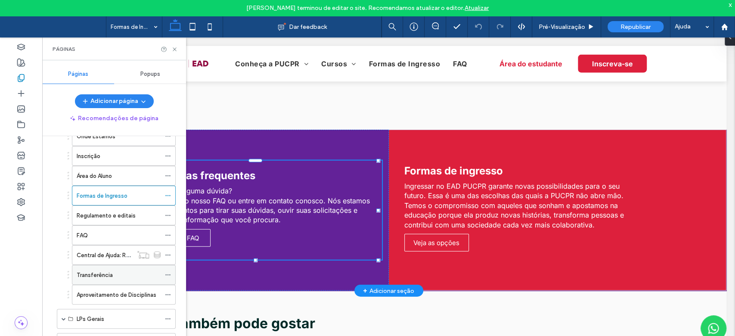
click at [96, 271] on label "Transferência" at bounding box center [95, 274] width 36 height 15
click at [118, 295] on label "Aproveitamento de Disciplinas" at bounding box center [117, 294] width 80 height 15
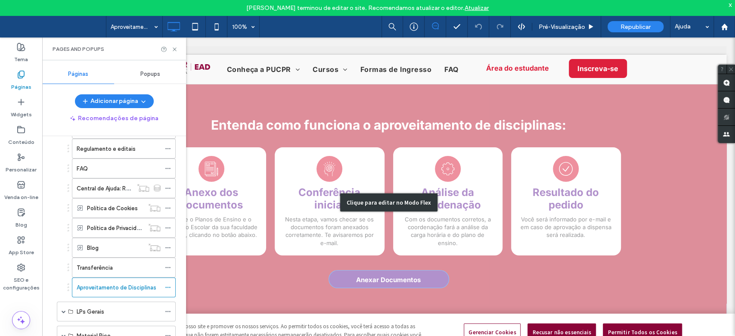
click at [394, 281] on div "Clique para editar no Modo Flex" at bounding box center [389, 202] width 676 height 236
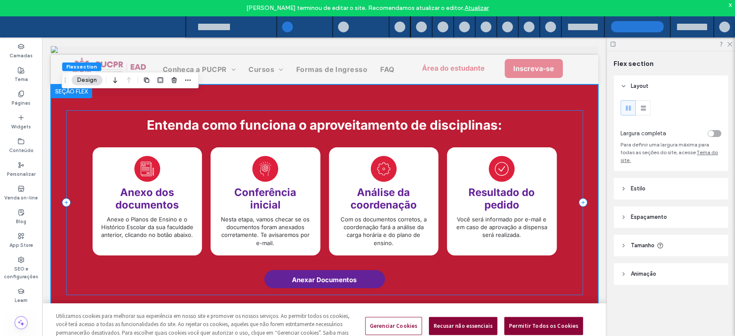
click at [383, 279] on div "Entenda como funciona o aproveitamento de disciplinas: Anexo dos documentos Ane…" at bounding box center [324, 202] width 517 height 185
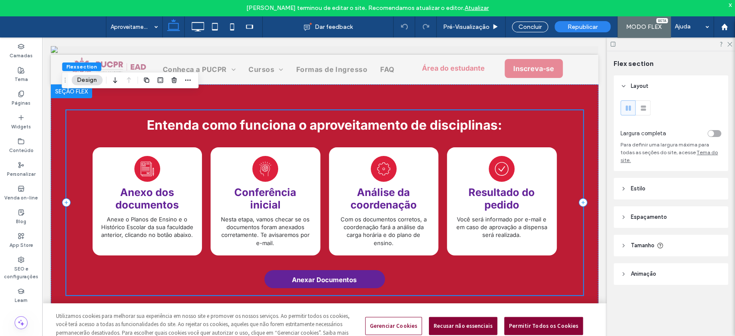
click at [364, 280] on link "Anexar Documentos" at bounding box center [324, 279] width 121 height 18
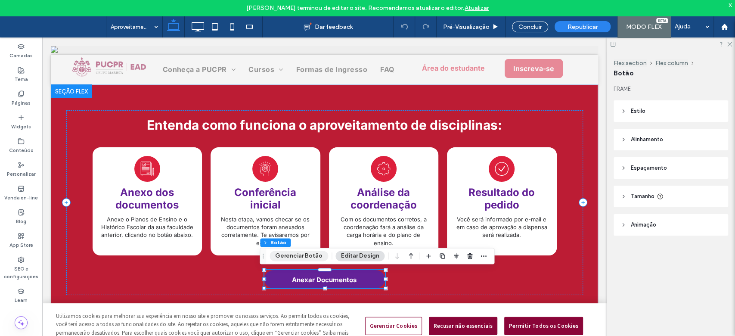
click at [300, 257] on button "Gerenciar Botão" at bounding box center [299, 256] width 59 height 10
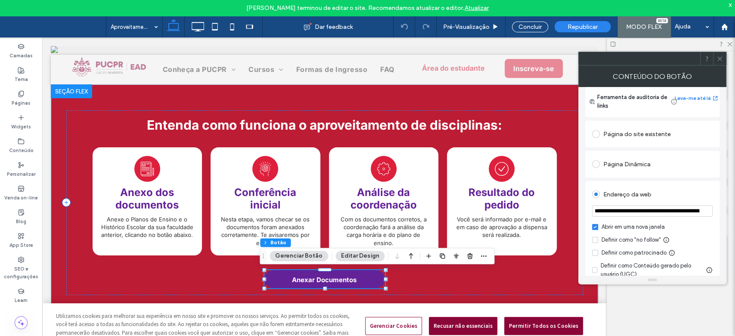
scroll to position [71, 0]
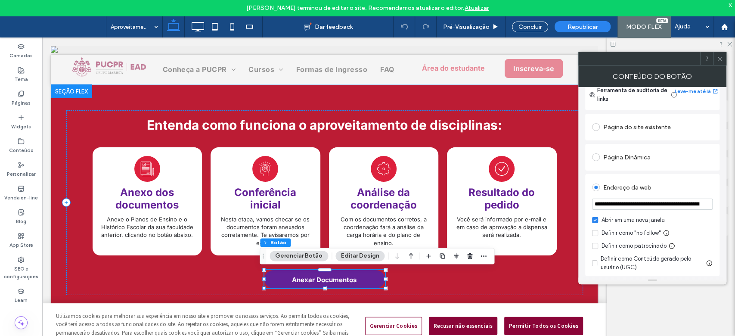
click at [716, 53] on div at bounding box center [719, 58] width 13 height 13
